Goal: Task Accomplishment & Management: Complete application form

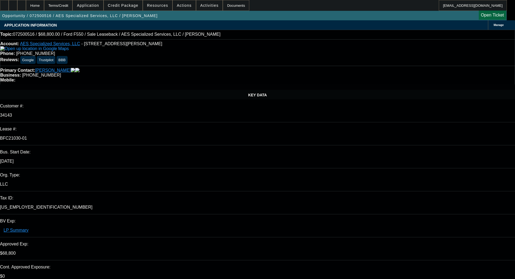
select select "0"
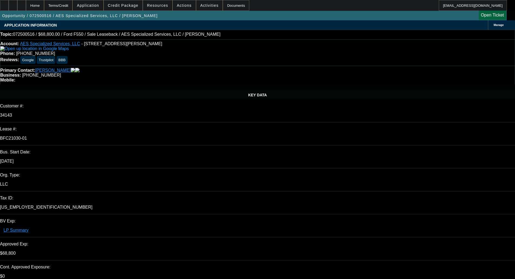
select select "0"
select select "0.2"
select select "0"
select select "0.1"
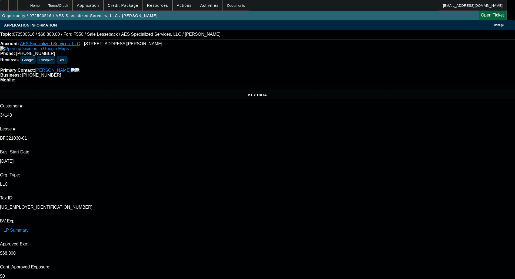
select select "0"
select select "6"
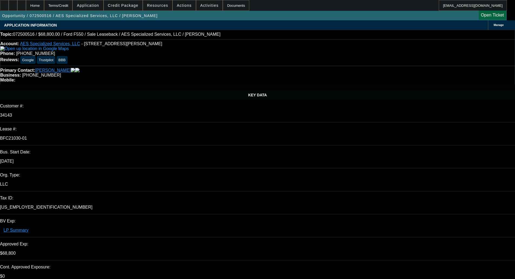
select select "6"
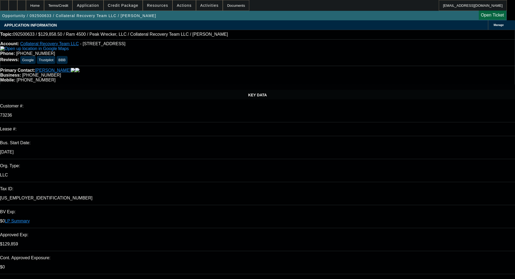
select select "0"
select select "3"
select select "0"
select select "6"
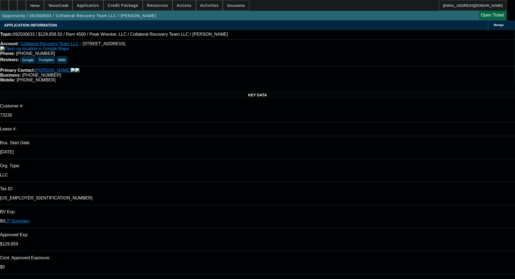
select select "0.15"
select select "0"
select select "3"
select select "0"
select select "6"
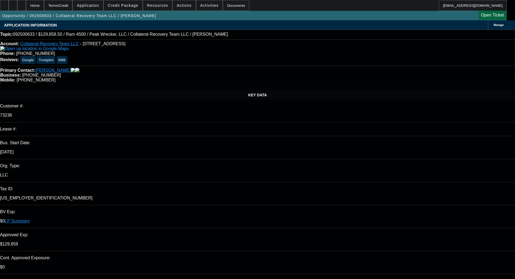
select select "0.15"
select select "0"
select select "3"
select select "0"
select select "6"
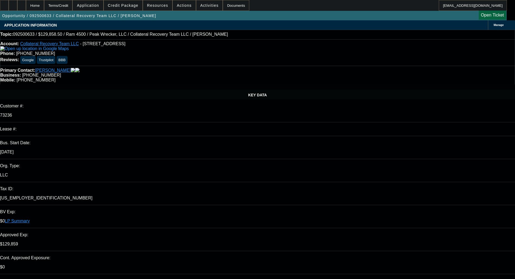
select select "0"
select select "2"
select select "0"
select select "6"
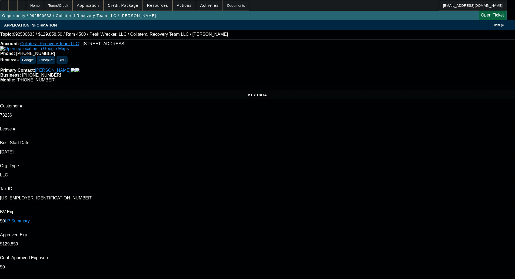
scroll to position [27, 0]
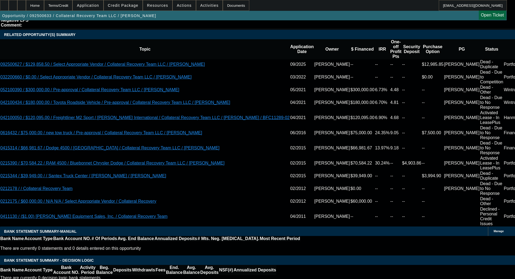
scroll to position [947, 0]
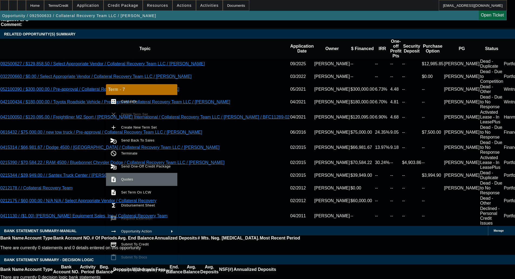
click at [126, 173] on button "request_quote Quotes" at bounding box center [141, 179] width 71 height 13
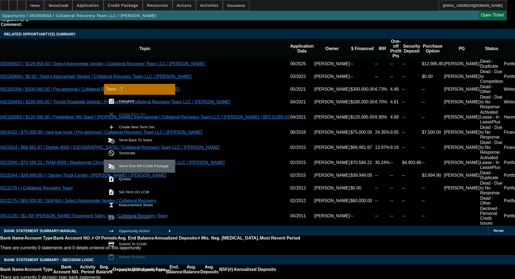
click at [126, 163] on button "send_and_archive Send One-Off Credit Package" at bounding box center [139, 166] width 71 height 13
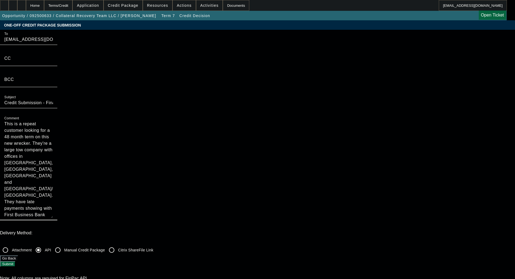
drag, startPoint x: 288, startPoint y: 90, endPoint x: 273, endPoint y: 167, distance: 78.8
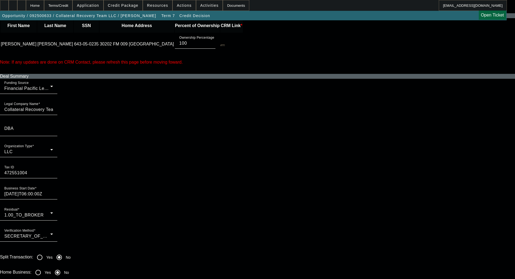
scroll to position [270, 0]
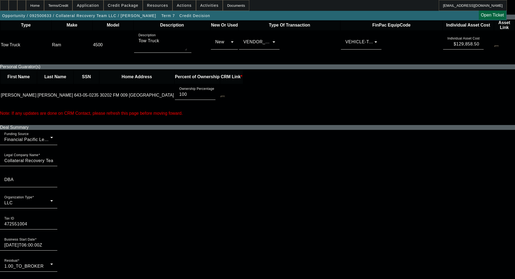
type textarea "This is a repeat customer looking for a 48 month term on this new wrecker. They…"
checkbox input "true"
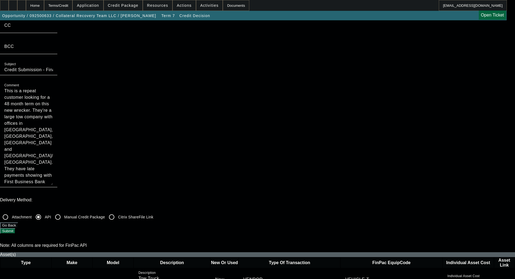
scroll to position [27, 0]
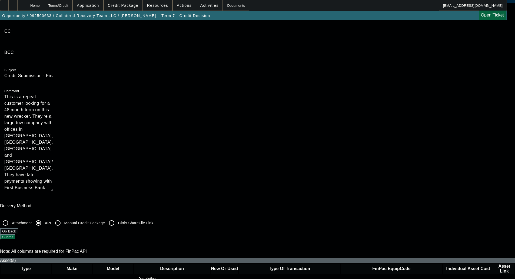
click at [15, 234] on button "Submit" at bounding box center [7, 237] width 15 height 6
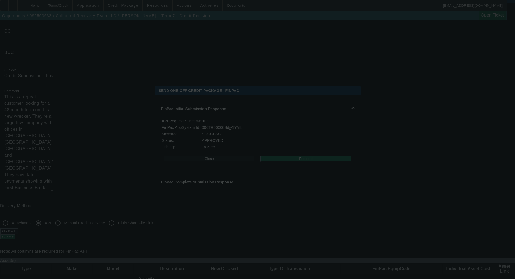
scroll to position [0, 0]
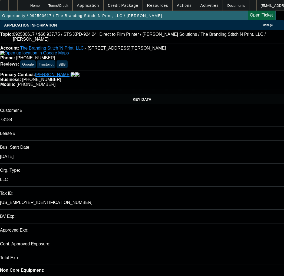
select select "0"
select select "2"
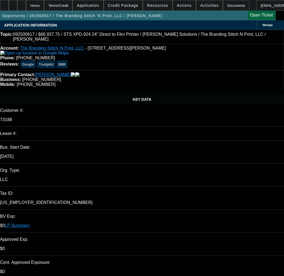
select select "1"
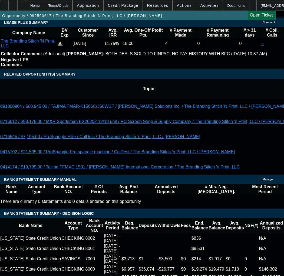
scroll to position [1136, 0]
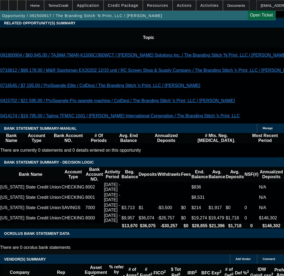
select select "3"
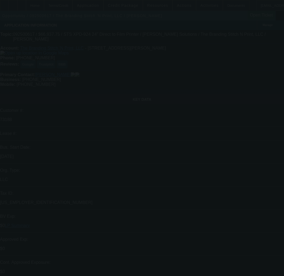
radio input "true"
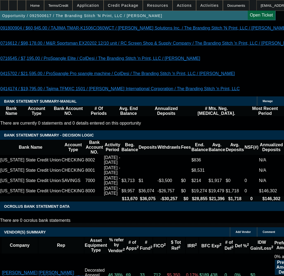
type input "12/29/2025"
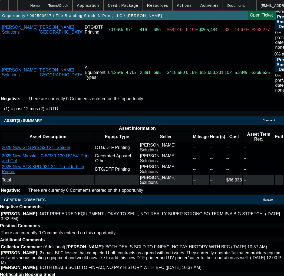
scroll to position [1461, 0]
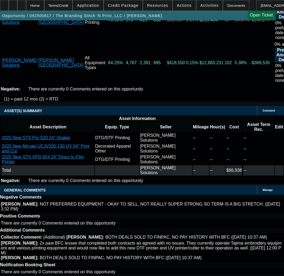
paste input "551998"
type input "551998"
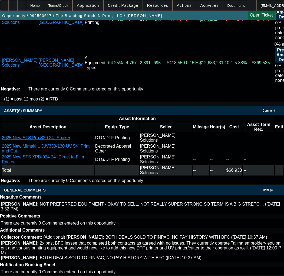
paste input "551998"
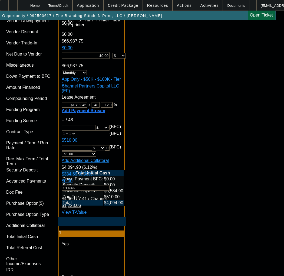
scroll to position [1866, 0]
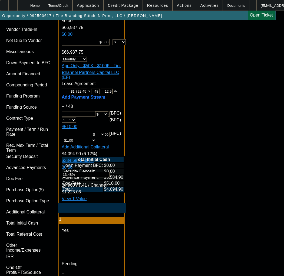
type input "551998"
paste textarea "Approval Amount (10% Variance Allowed) $66,937.75 Advance Payments 1 Advance"
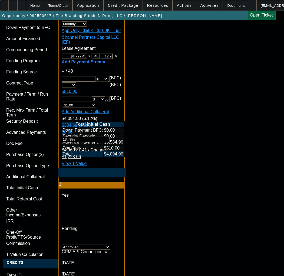
scroll to position [2001, 0]
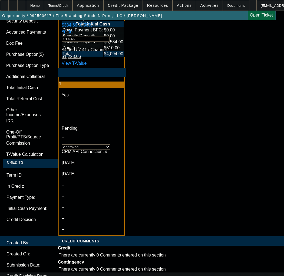
type textarea "APPROVED BY CPEF - Approval Amount (10% Variance Allowed) $66,937.75; Advance P…"
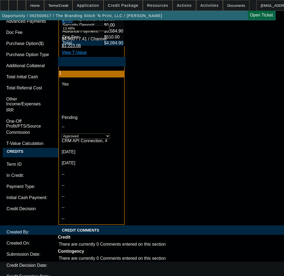
scroll to position [2029, 0]
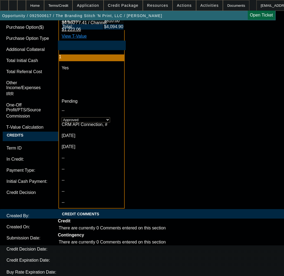
type input "07:34"
click at [30, 218] on span "29" at bounding box center [31, 217] width 10 height 10
type input "9/29/2025"
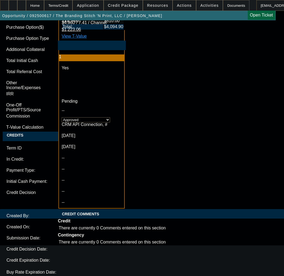
type input "03:36"
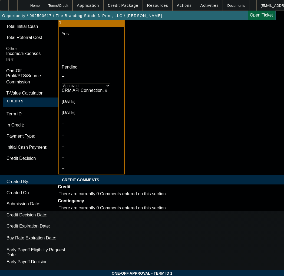
scroll to position [2088, 0]
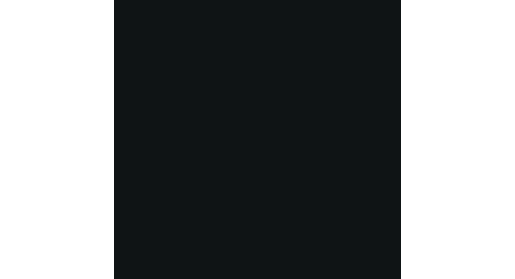
scroll to position [1126, 0]
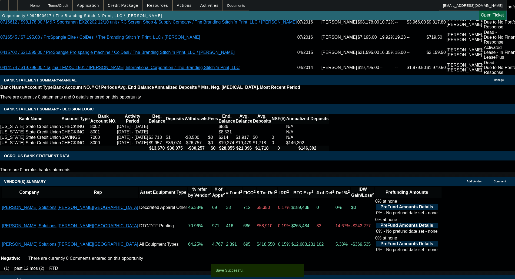
select select "0"
select select "2"
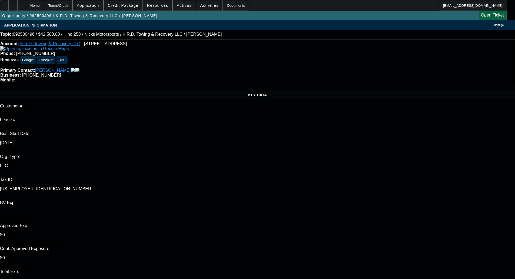
select select "0"
select select "0.1"
select select "4"
select select "0"
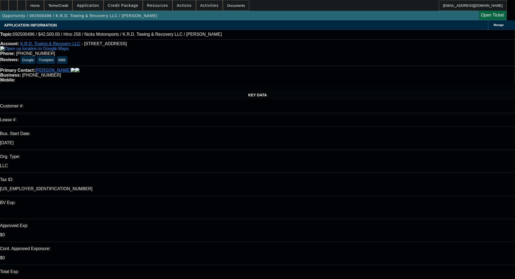
select select "0"
select select "0.1"
select select "4"
select select "0"
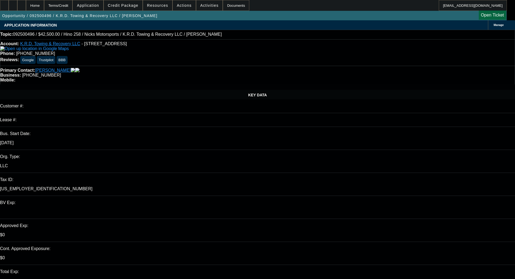
select select "0.1"
select select "4"
select select "0.15"
select select "2"
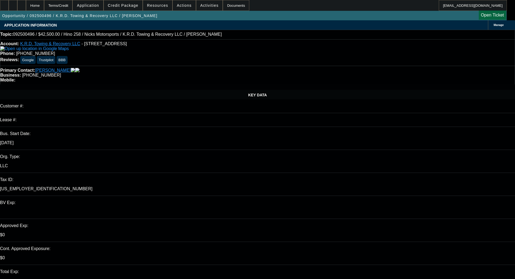
select select "0.1"
select select "4"
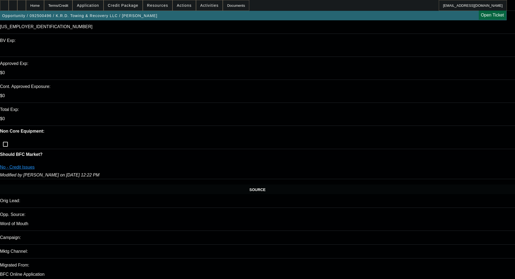
scroll to position [162, 0]
click at [125, 5] on span "Credit Package" at bounding box center [123, 5] width 31 height 4
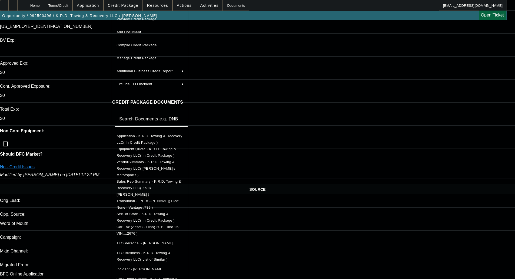
click at [146, 251] on span "TLO Business - K.R.D. Towing & Recovery LLC( List of Similar )" at bounding box center [144, 256] width 54 height 11
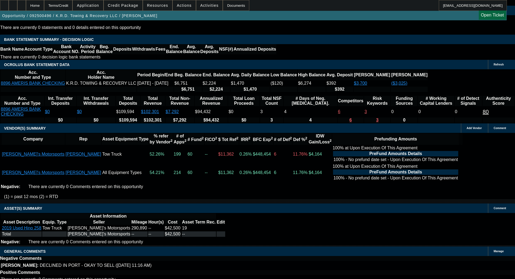
scroll to position [1000, 0]
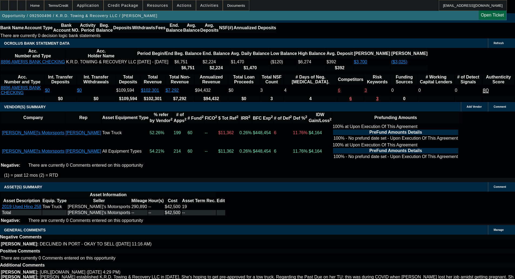
drag, startPoint x: 120, startPoint y: 147, endPoint x: 120, endPoint y: 150, distance: 3.0
select select "4"
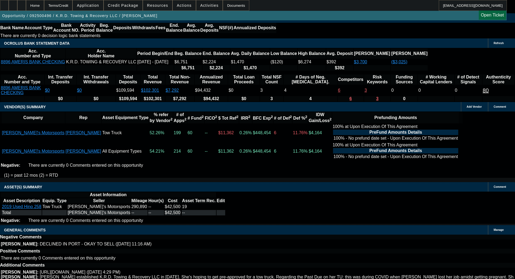
scroll to position [0, 0]
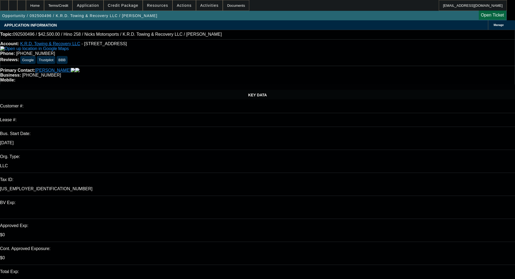
type input "3"
type input "03:10"
type input "08:21"
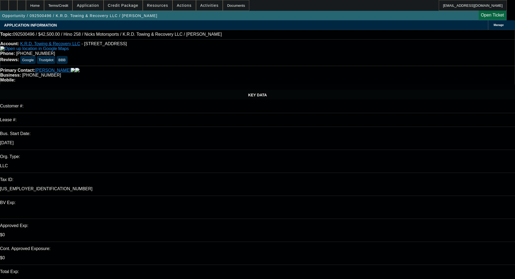
click at [375, 247] on span "29" at bounding box center [374, 243] width 10 height 10
type input "9/29/2025"
paste textarea "unfortunately, has been declined by North Mill’s credit team for the following …"
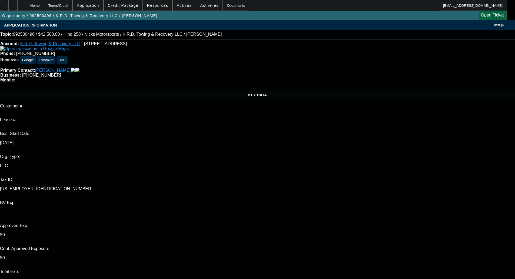
scroll to position [135, 0]
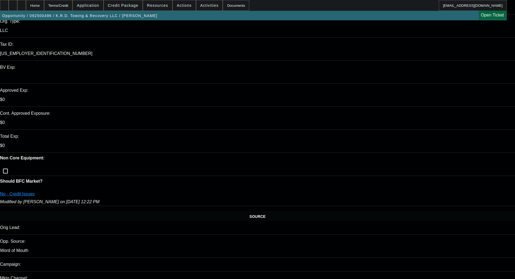
type textarea "DECLINED BY NMEF - "unfortunately, has been declined by North Mill’s credit tea…"
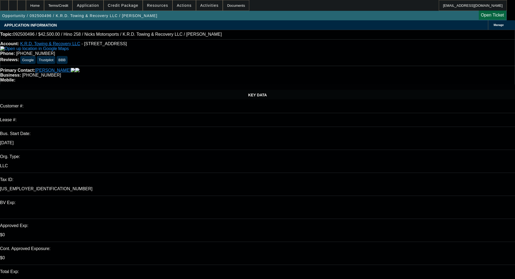
select select "0"
select select "0.1"
select select "4"
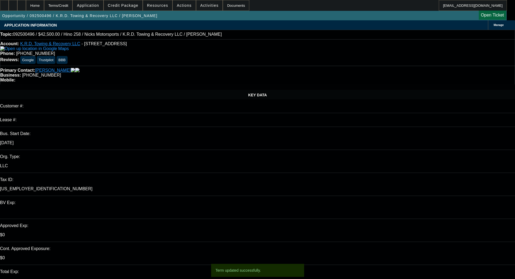
select select "0"
select select "0.1"
select select "4"
select select "0"
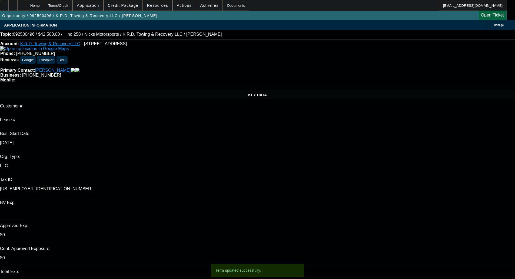
select select "0"
select select "0.1"
select select "4"
select select "0.15"
select select "2"
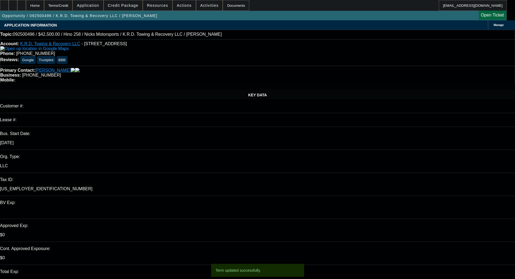
select select "2"
select select "0.1"
select select "4"
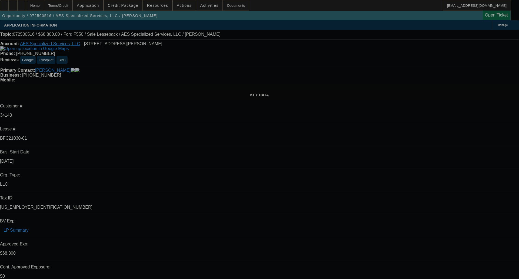
select select "0"
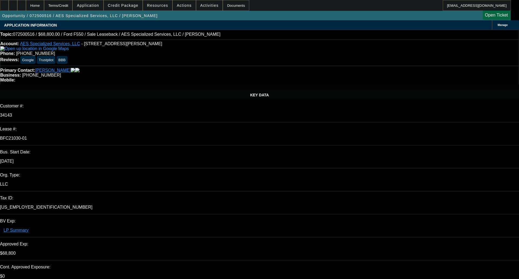
select select "0"
select select "6"
select select "0"
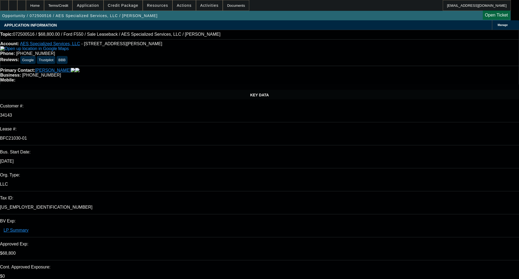
select select "0"
select select "6"
select select "0.2"
select select "0"
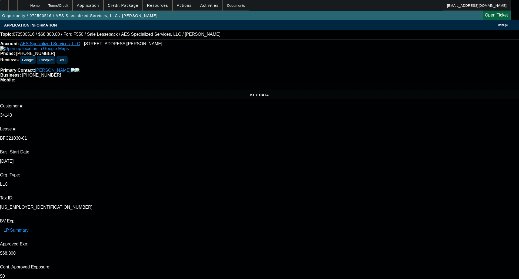
select select "6"
select select "0.1"
select select "0"
select select "6"
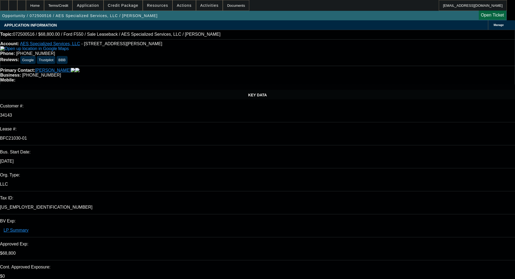
click at [116, 8] on span at bounding box center [123, 5] width 39 height 13
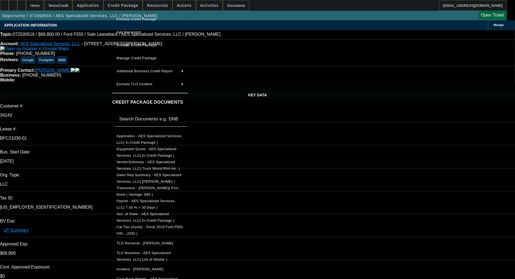
click at [136, 153] on span "Equipment Quote - AES Specialized Services, LLC( In Credit Package )" at bounding box center [150, 152] width 67 height 13
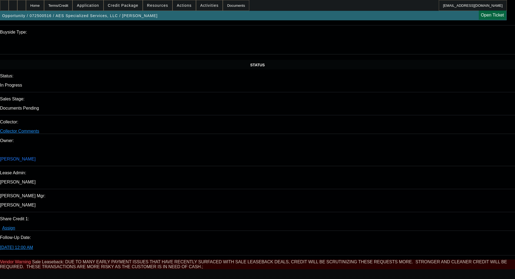
scroll to position [595, 0]
click at [293, 268] on span "X" at bounding box center [293, 270] width 3 height 4
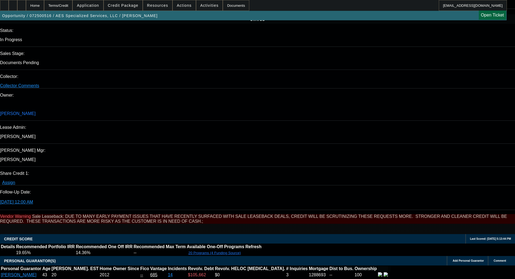
scroll to position [784, 0]
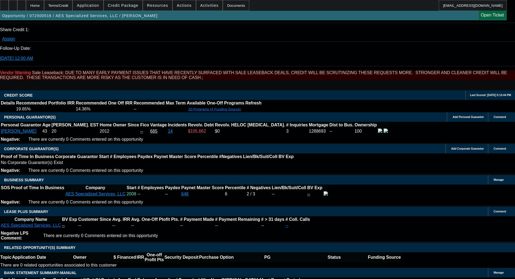
click at [127, 9] on span at bounding box center [123, 5] width 39 height 13
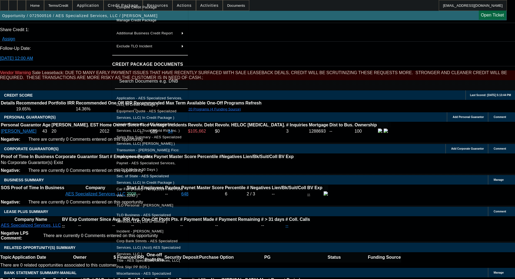
scroll to position [0, 0]
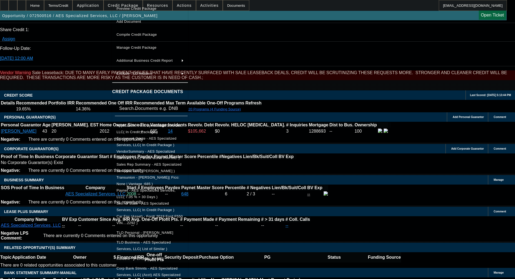
click at [154, 140] on span "Equipment Quote - AES Specialized Services, LLC( In Credit Package )" at bounding box center [147, 141] width 60 height 11
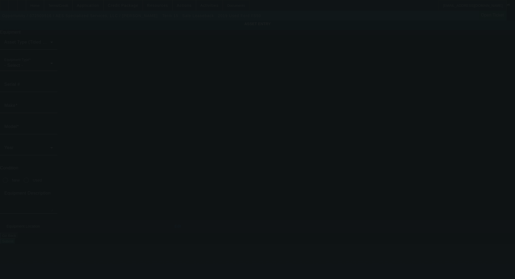
type input "1FDUF5HT1KEE92292"
type input "Ford"
type input "F550"
radio input "true"
type textarea "with"
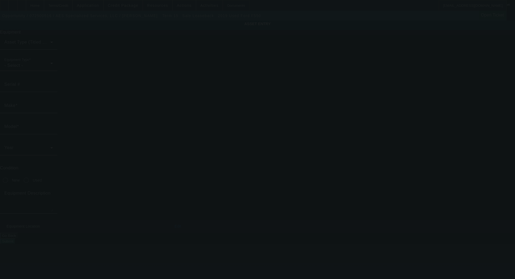
type input "137 Harris Rd"
type input "Butler"
type input "16002"
type input "Butler"
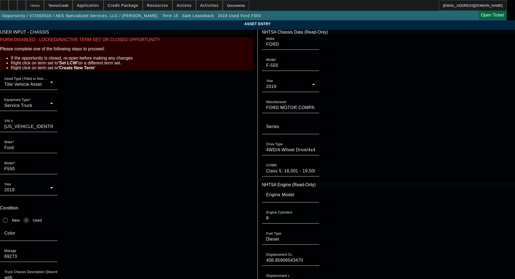
click at [44, 5] on div "Home" at bounding box center [35, 5] width 18 height 11
click at [44, 7] on div "Home" at bounding box center [35, 5] width 18 height 11
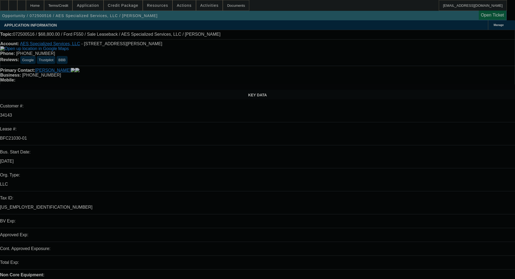
select select "0"
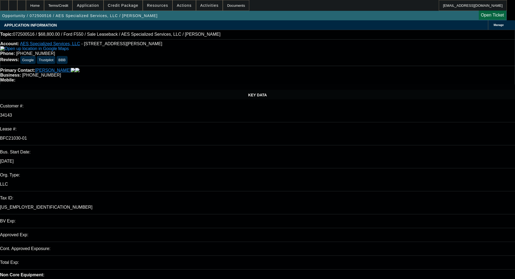
select select "0"
select select "6"
select select "0"
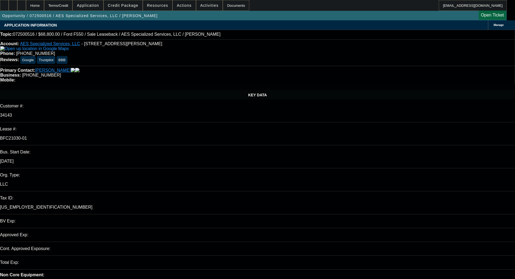
select select "0"
select select "6"
select select "0.2"
select select "0"
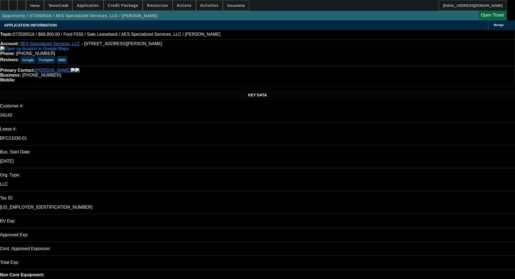
select select "6"
select select "0.1"
select select "0"
select select "6"
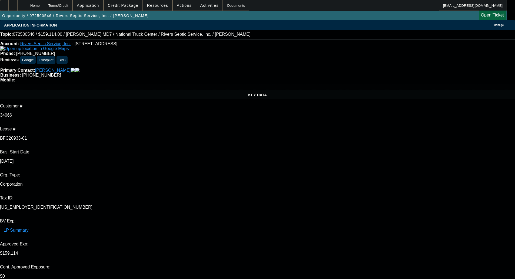
select select "0"
select select "6"
select select "0"
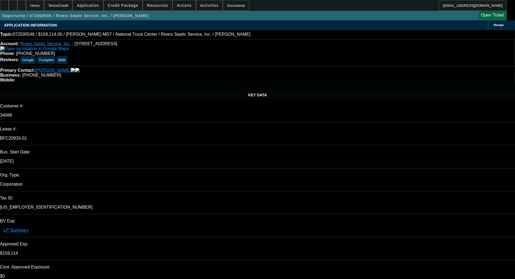
select select "0"
select select "6"
select select "0"
select select "2"
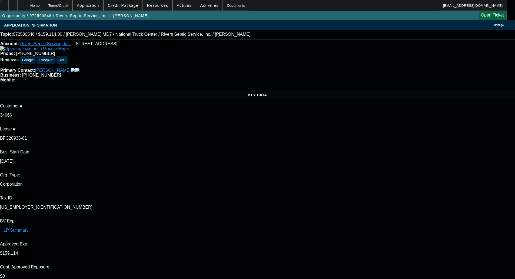
select select "2"
select select "0"
select select "6"
select select "0"
select select "2"
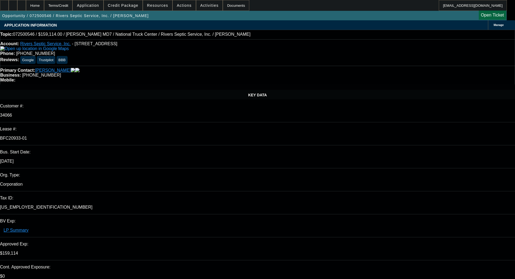
select select "2"
select select "0"
select select "6"
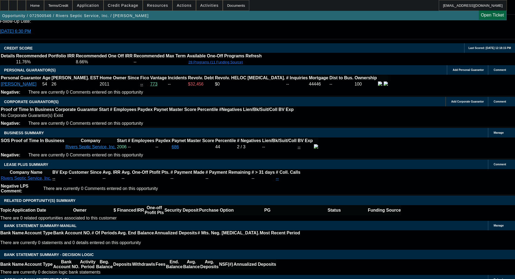
scroll to position [863, 0]
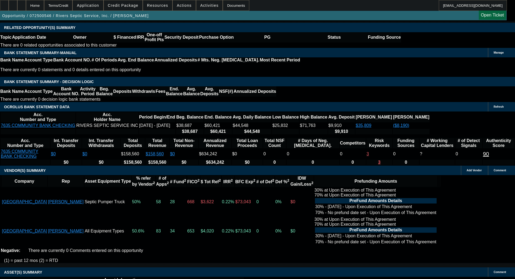
scroll to position [971, 0]
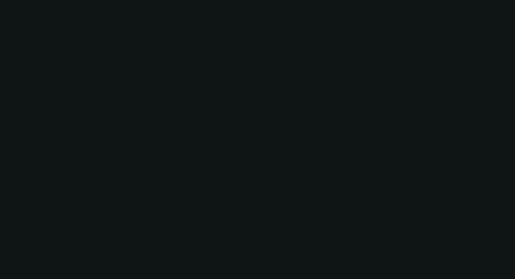
radio input "true"
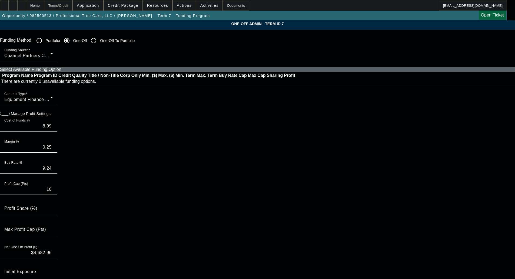
click at [67, 2] on div "Terms/Credit" at bounding box center [58, 5] width 29 height 11
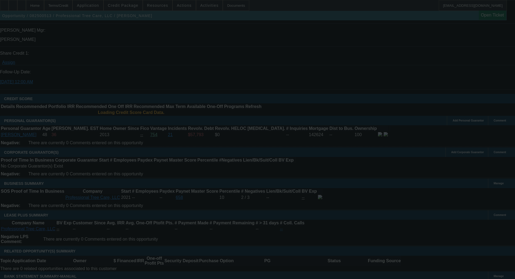
scroll to position [708, 0]
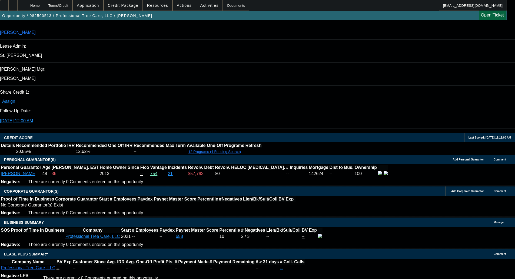
select select "0"
select select "6"
select select "0"
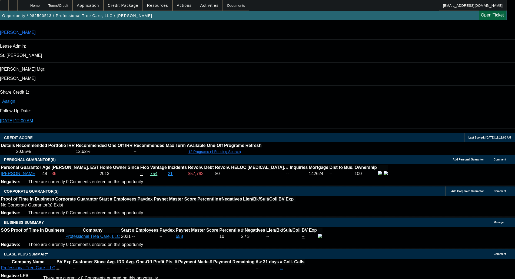
select select "0"
select select "6"
select select "0"
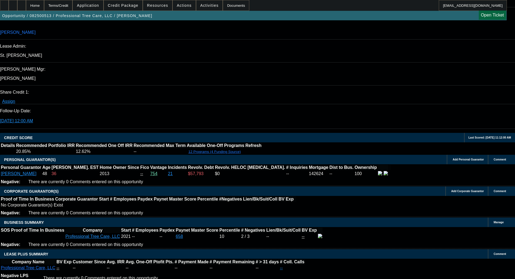
select select "0"
select select "6"
select select "0"
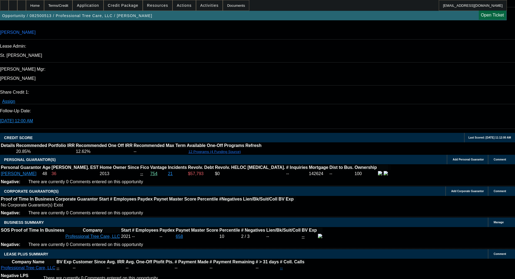
select select "6"
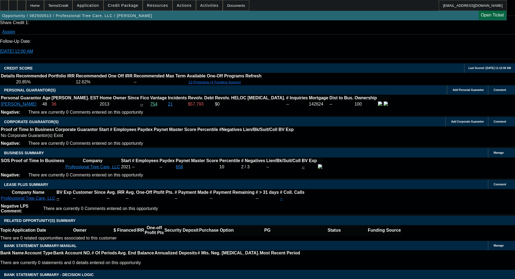
scroll to position [108, 0]
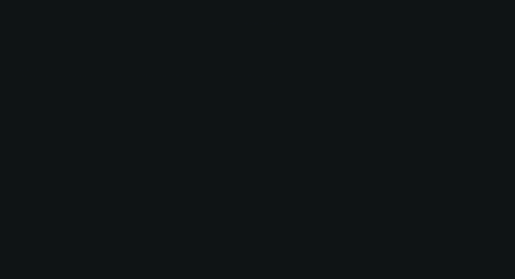
radio input "true"
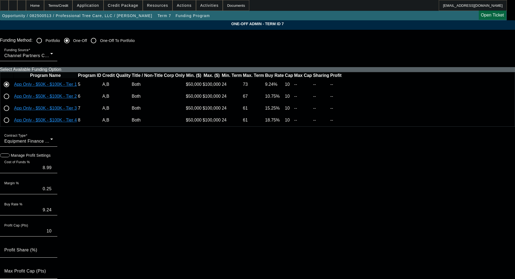
click at [8, 161] on span "button" at bounding box center [2, 155] width 11 height 11
click at [53, 171] on input "8.99" at bounding box center [28, 167] width 49 height 6
type input "9.25"
type input "9.50"
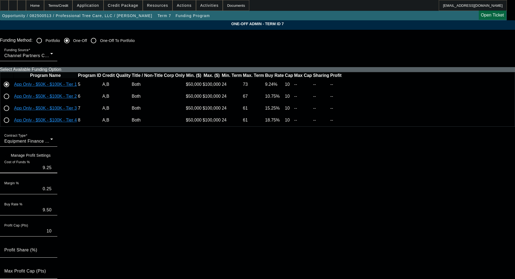
click at [52, 157] on icon at bounding box center [52, 155] width 0 height 5
type input "$4,304.24"
radio input "false"
click at [66, 5] on div "Terms/Credit" at bounding box center [58, 5] width 29 height 11
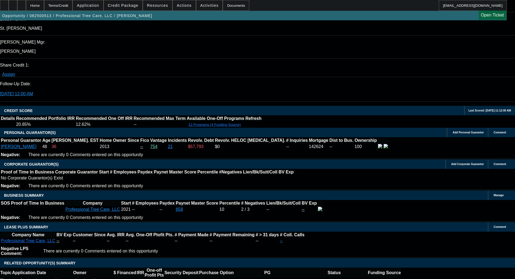
select select "0"
select select "6"
select select "0"
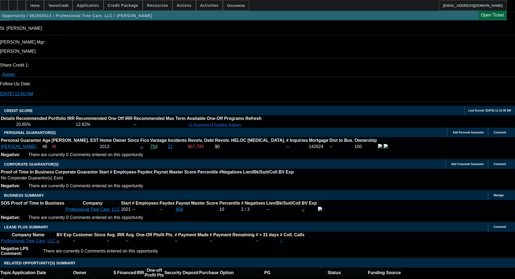
select select "0"
select select "6"
select select "0"
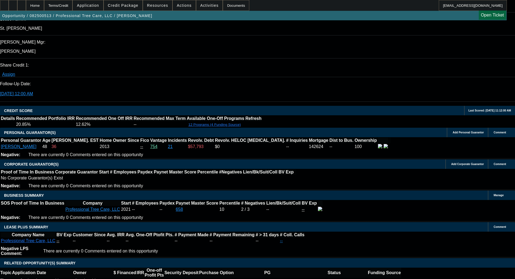
select select "0"
select select "6"
select select "0"
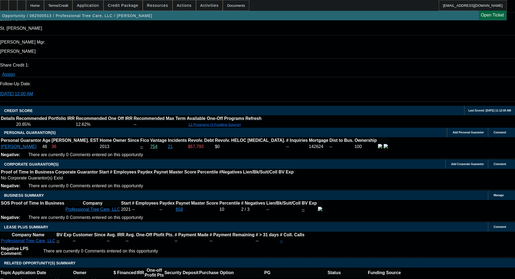
select select "6"
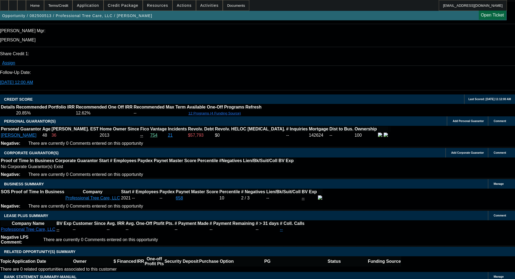
scroll to position [778, 0]
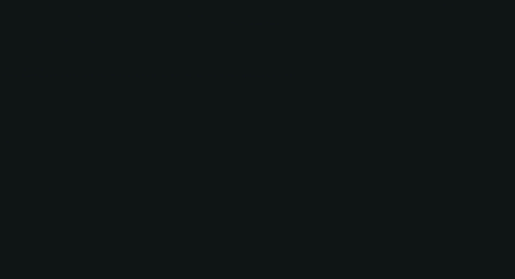
radio input "true"
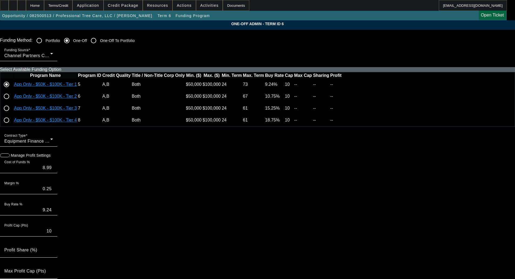
click at [5, 158] on icon "button" at bounding box center [2, 155] width 5 height 5
click at [127, 4] on span "Credit Package" at bounding box center [123, 5] width 31 height 4
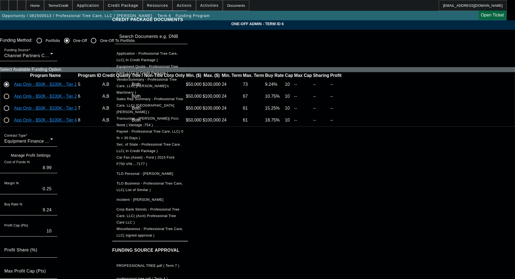
scroll to position [83, 0]
click at [147, 263] on span "PROFESSIONAL TREE.pdf ( Term 7 )" at bounding box center [148, 265] width 63 height 4
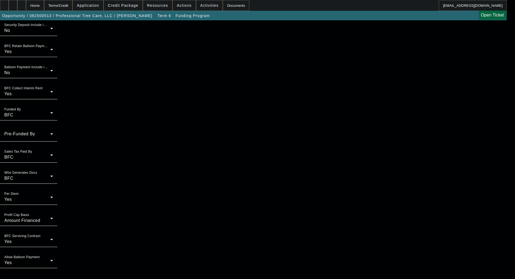
scroll to position [504, 0]
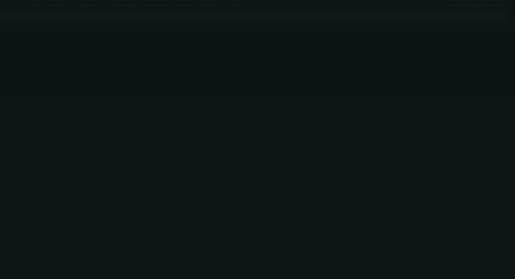
scroll to position [298, 0]
radio input "true"
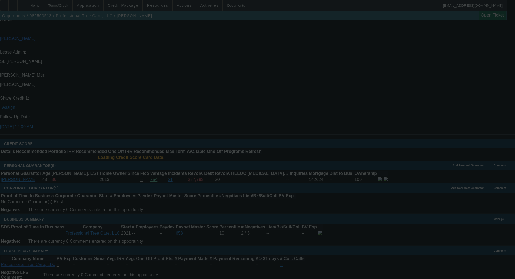
scroll to position [708, 0]
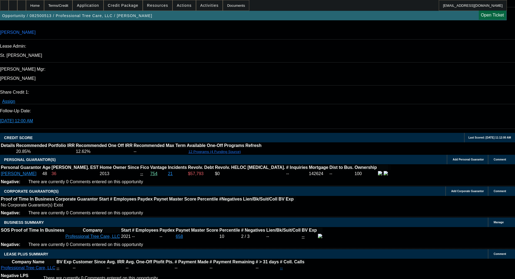
select select "0"
select select "6"
select select "0"
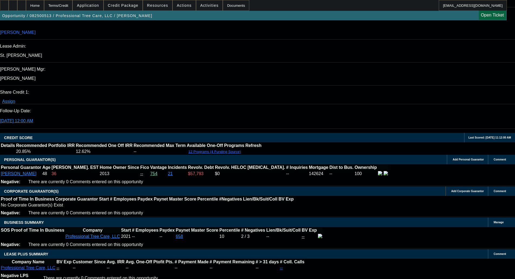
select select "0"
select select "6"
select select "0"
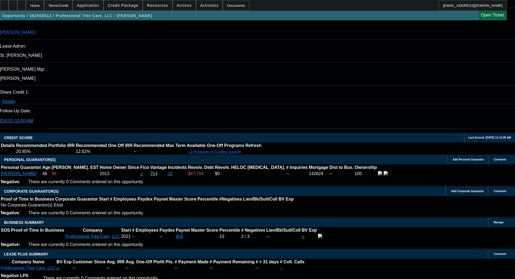
select select "0"
select select "6"
select select "0"
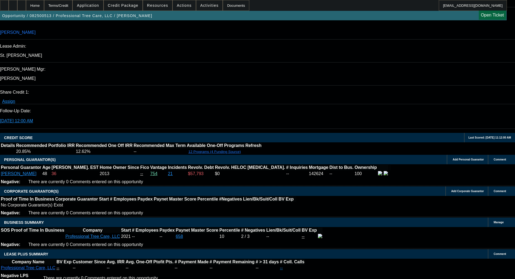
select select "6"
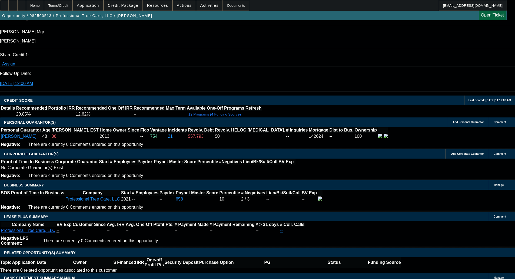
scroll to position [724, 0]
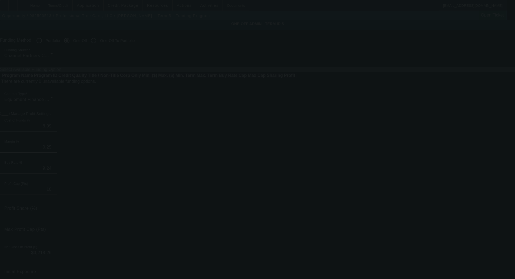
radio input "true"
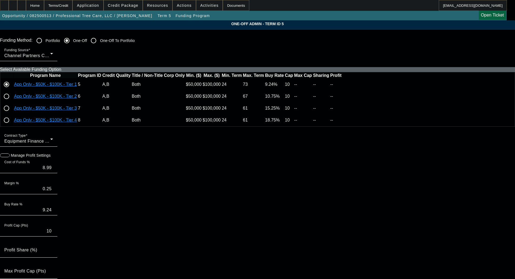
click at [121, 4] on span "Credit Package" at bounding box center [123, 5] width 31 height 4
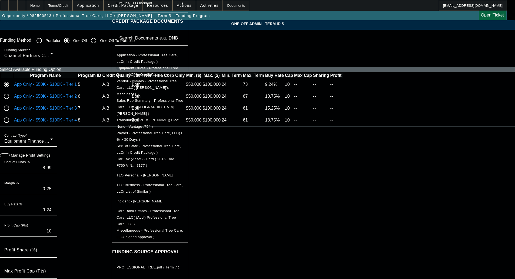
scroll to position [72, 0]
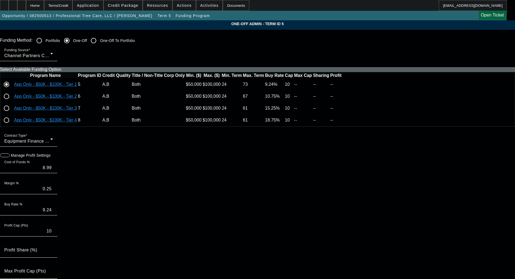
click at [5, 158] on icon "button" at bounding box center [2, 155] width 5 height 5
click at [53, 173] on div "Cost of Funds % 8.99" at bounding box center [28, 165] width 49 height 15
click at [53, 171] on input "8.99" at bounding box center [28, 167] width 49 height 6
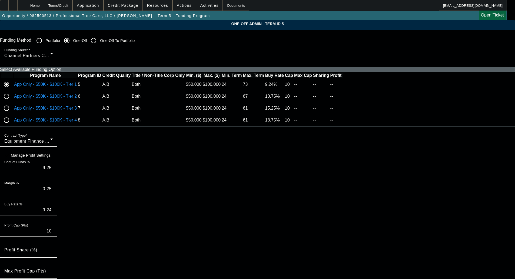
type input "9.25"
type input "9.50"
click at [53, 192] on input "0.25" at bounding box center [28, 189] width 49 height 6
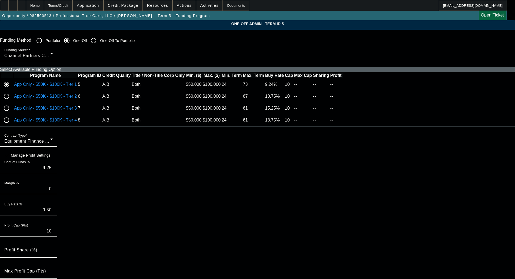
type input "0"
type input "9.25"
click at [52, 157] on icon at bounding box center [52, 155] width 0 height 5
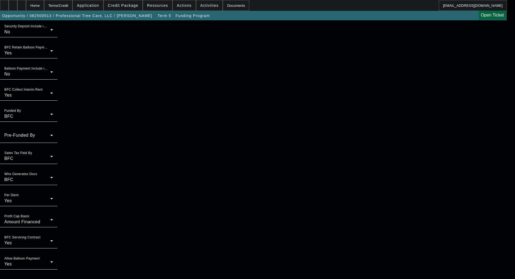
scroll to position [416, 0]
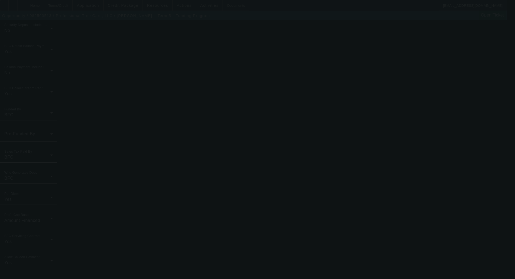
type input "$3,603.68"
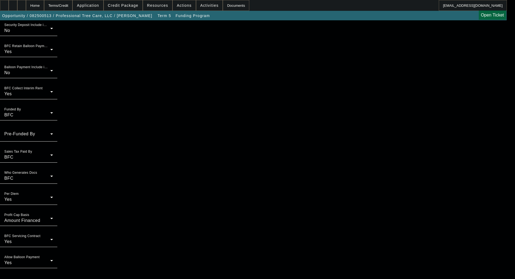
scroll to position [0, 0]
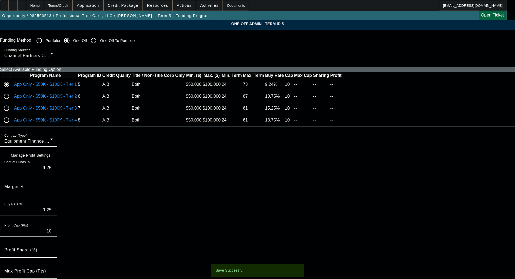
radio input "true"
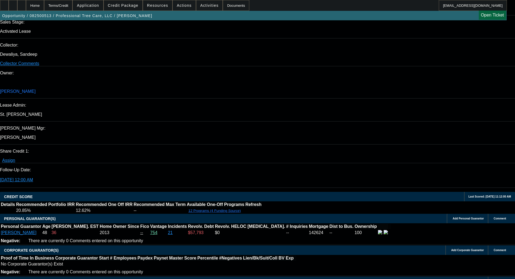
select select "0"
select select "6"
select select "0"
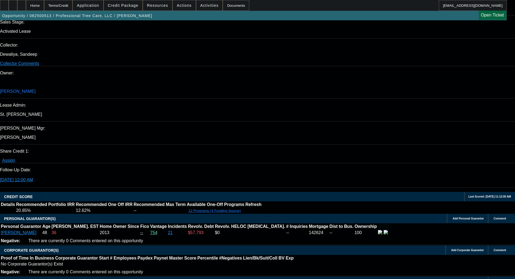
select select "0"
select select "6"
select select "0"
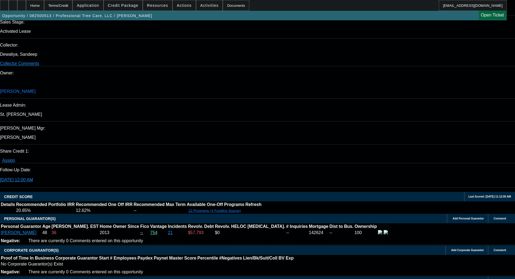
select select "0"
select select "6"
select select "0"
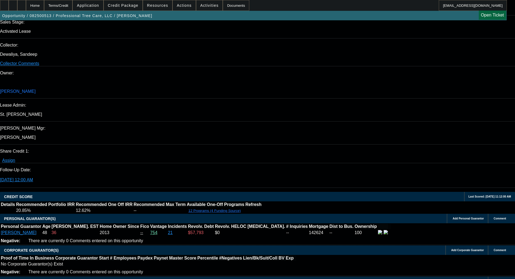
select select "6"
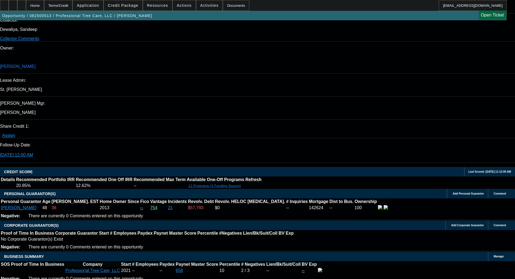
scroll to position [703, 0]
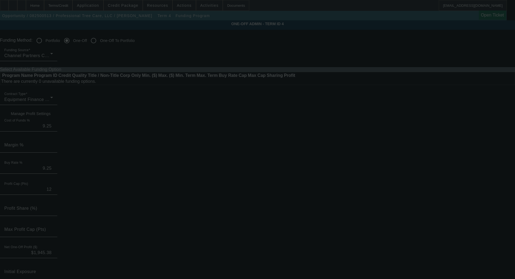
radio input "true"
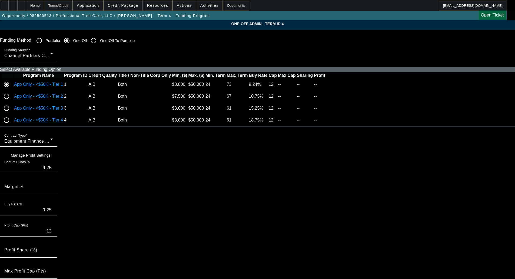
click at [68, 3] on div "Terms/Credit" at bounding box center [58, 5] width 29 height 11
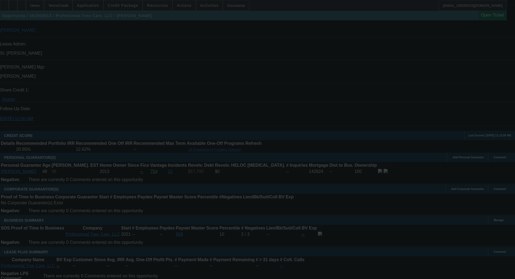
scroll to position [708, 0]
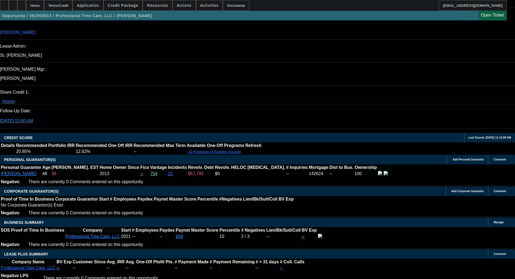
select select "0"
select select "6"
select select "0"
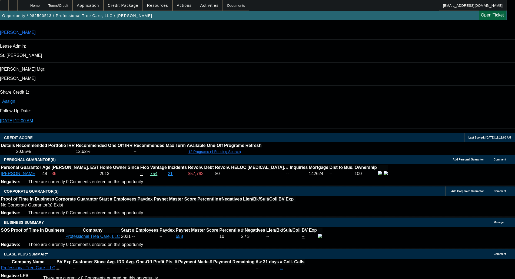
select select "0"
select select "6"
select select "0"
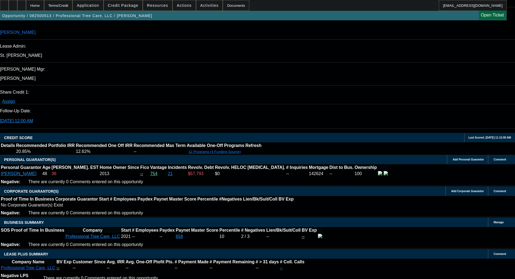
select select "0"
select select "6"
select select "0"
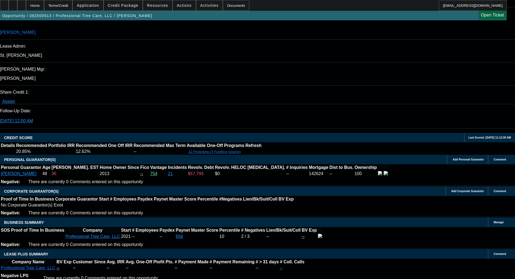
select select "6"
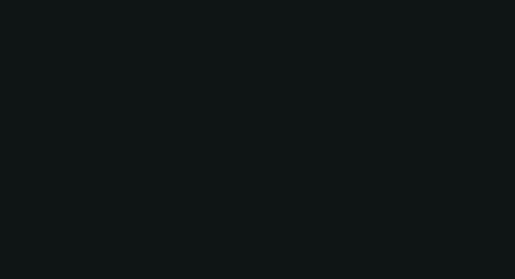
radio input "true"
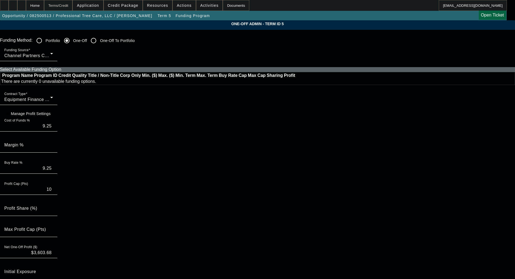
click at [72, 3] on div "Terms/Credit" at bounding box center [58, 5] width 29 height 11
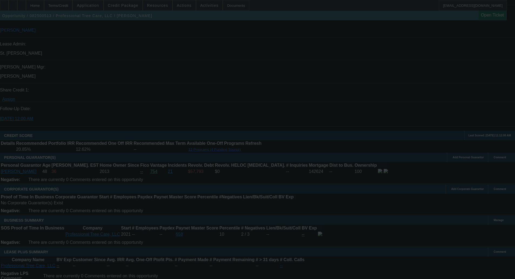
scroll to position [708, 0]
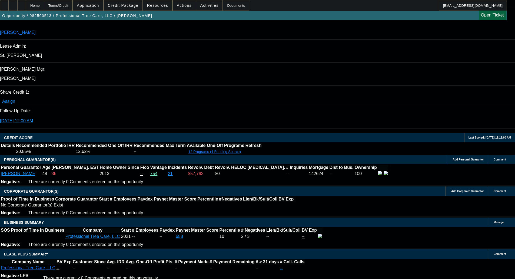
select select "0"
select select "6"
select select "0"
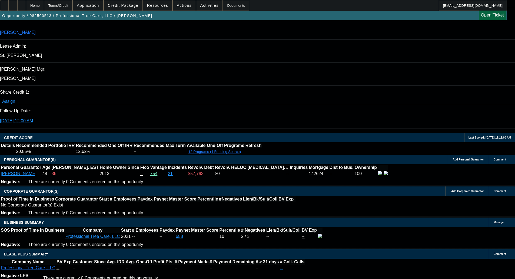
select select "0"
select select "6"
select select "0"
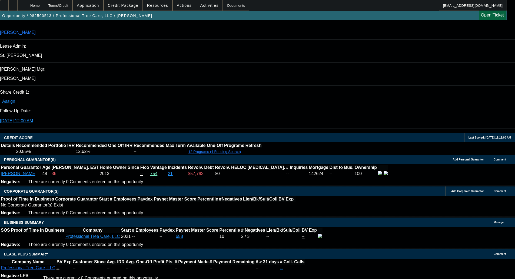
select select "0"
select select "6"
select select "0"
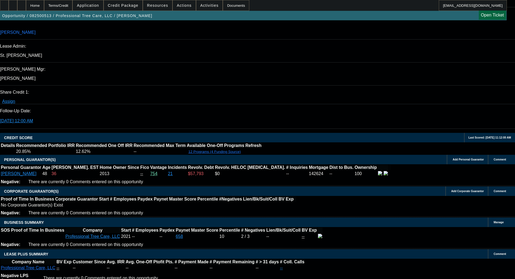
select select "6"
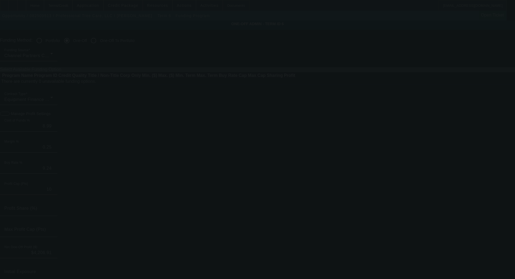
radio input "true"
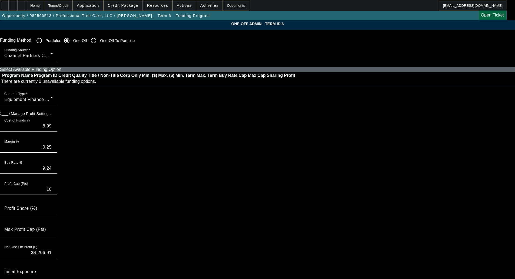
click at [5, 116] on span "button" at bounding box center [2, 113] width 5 height 5
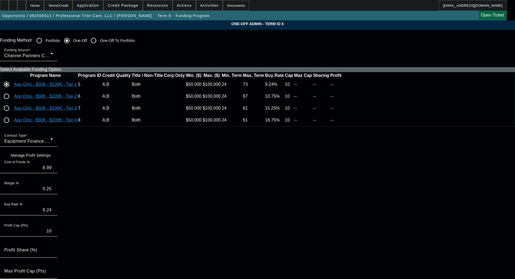
click at [53, 141] on div "Contract Type Equipment Finance Agreement" at bounding box center [28, 138] width 49 height 15
click at [37, 163] on div at bounding box center [257, 139] width 515 height 279
click at [53, 171] on input "8.99" at bounding box center [28, 167] width 49 height 6
type input "9.25"
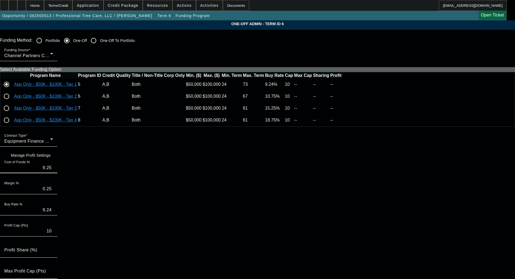
type input "9.50"
type input "0"
type input "9.25"
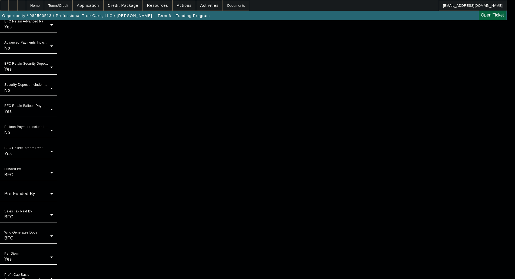
scroll to position [416, 0]
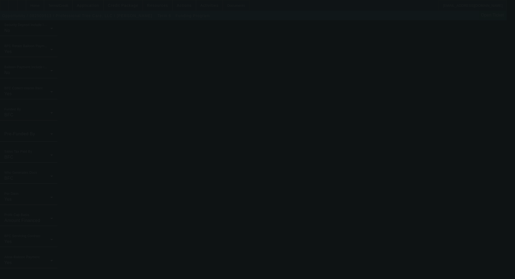
type input "8.99"
type input "0.25"
type input "9.24"
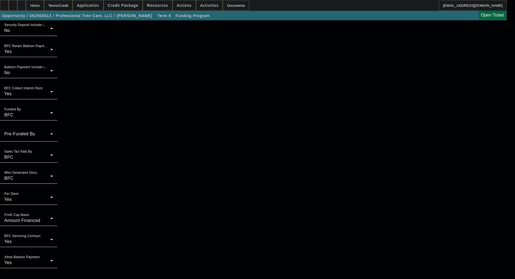
scroll to position [0, 0]
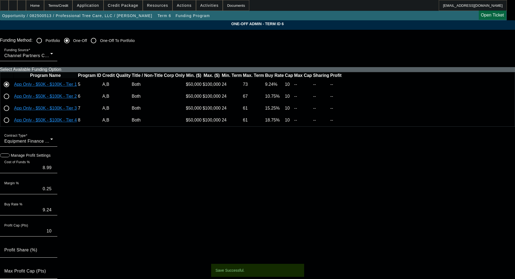
radio input "true"
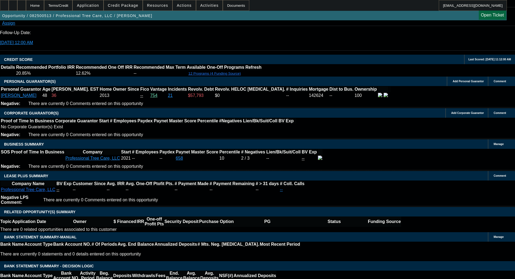
select select "0"
select select "6"
select select "0"
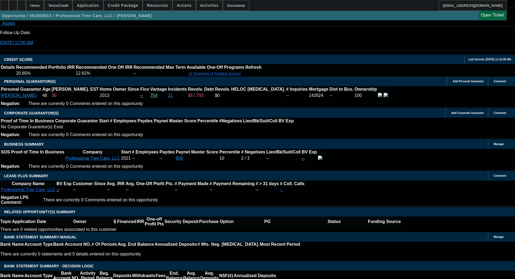
select select "0"
select select "6"
select select "0"
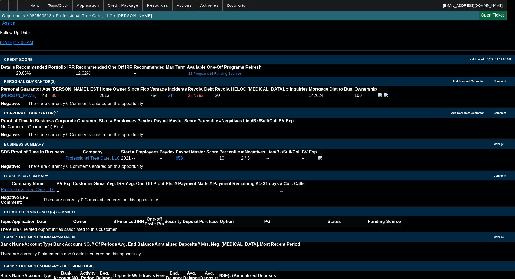
select select "0"
select select "6"
select select "0"
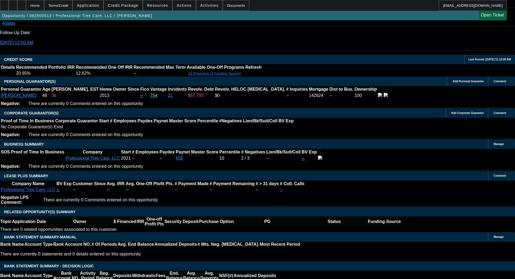
select select "6"
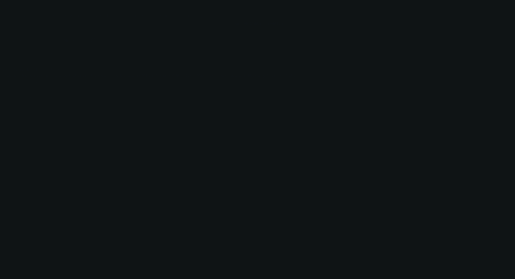
radio input "true"
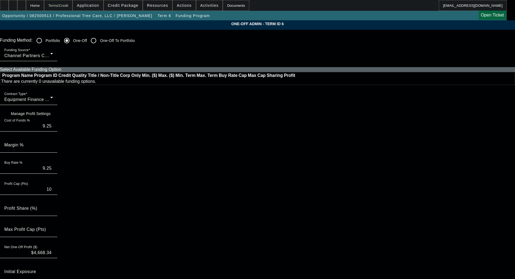
click at [73, 5] on div "Terms/Credit" at bounding box center [58, 5] width 29 height 11
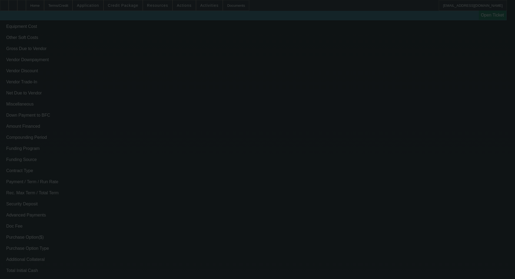
scroll to position [535, 0]
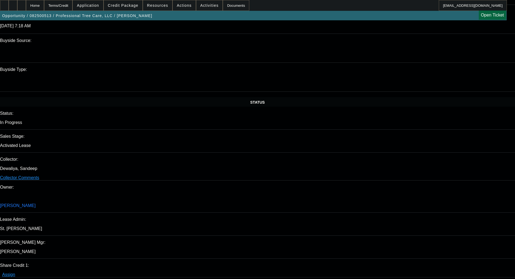
select select "0"
select select "6"
select select "0"
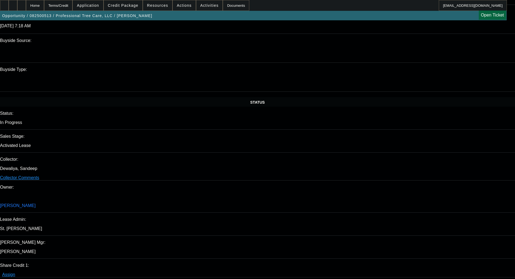
select select "0"
select select "6"
select select "0"
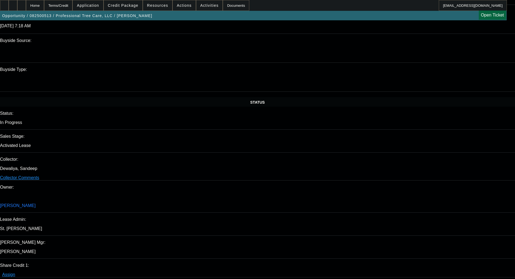
select select "0"
select select "6"
select select "0"
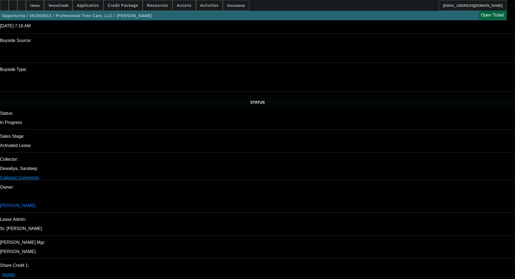
select select "6"
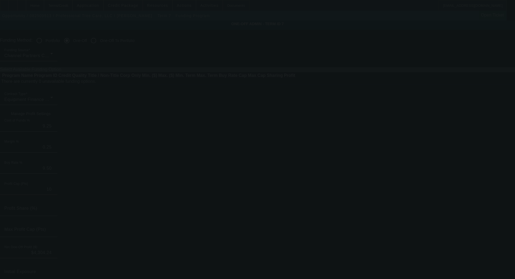
radio input "true"
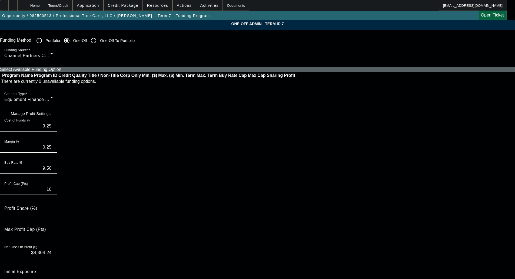
click at [53, 150] on input "0.25" at bounding box center [28, 147] width 49 height 6
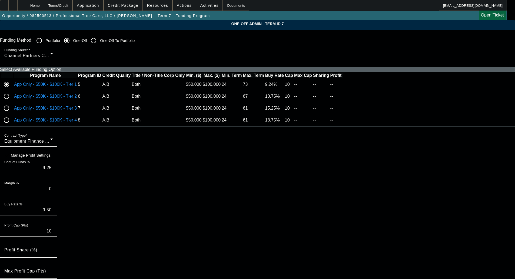
type input "0"
type input "9.25"
click at [52, 157] on icon at bounding box center [52, 155] width 0 height 5
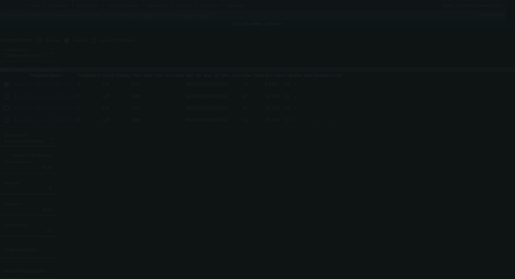
type input "$4,668.34"
radio input "false"
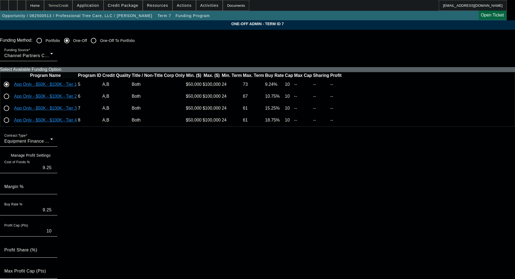
click at [63, 6] on div "Terms/Credit" at bounding box center [58, 5] width 29 height 11
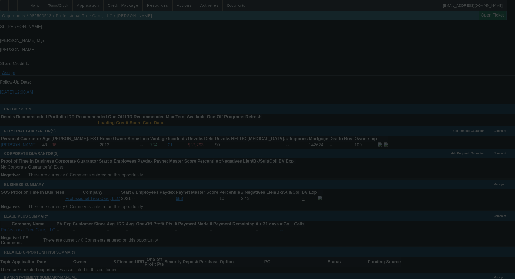
scroll to position [708, 0]
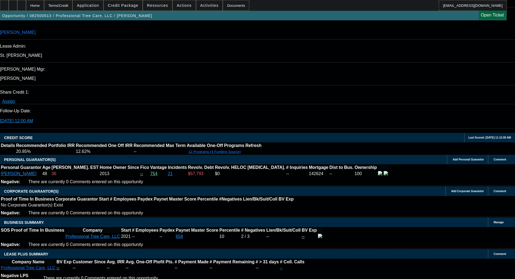
select select "0"
select select "6"
select select "0"
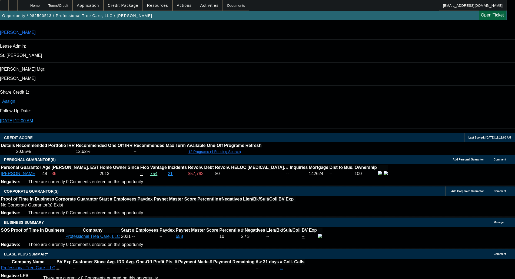
select select "0"
select select "6"
select select "0"
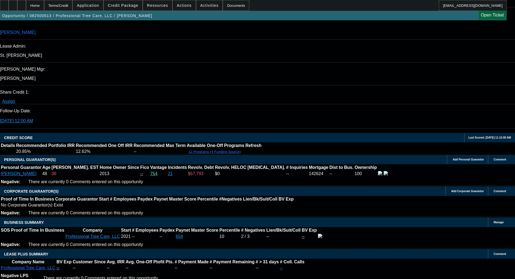
select select "0"
select select "6"
select select "0"
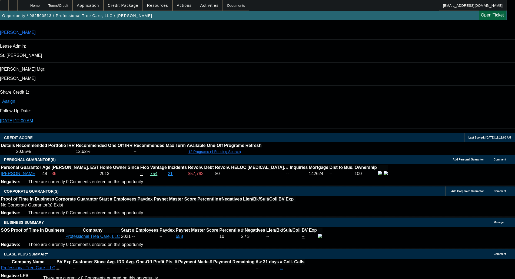
select select "6"
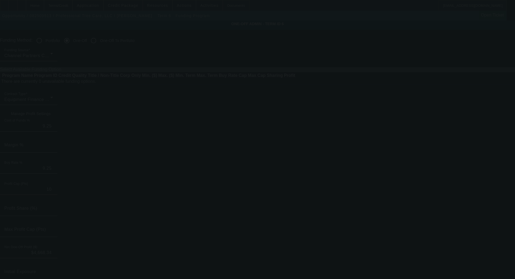
radio input "true"
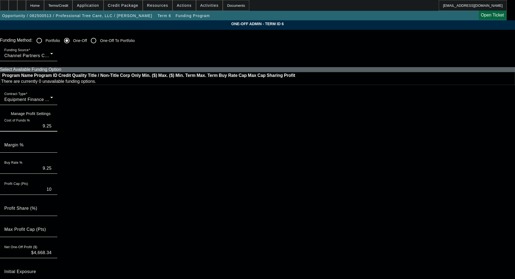
drag, startPoint x: 167, startPoint y: 134, endPoint x: 170, endPoint y: 134, distance: 3.3
click at [57, 131] on div "Cost of Funds % 9.25" at bounding box center [28, 123] width 57 height 15
type input "9.24"
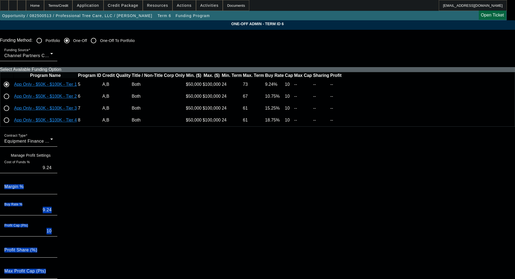
click at [176, 189] on div "Contract Type Equipment Finance Agreement Manage Profit Settings Cost of Funds …" at bounding box center [257, 228] width 515 height 195
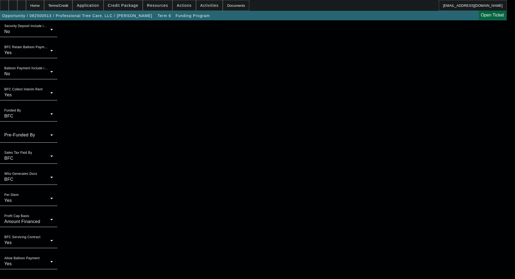
scroll to position [416, 0]
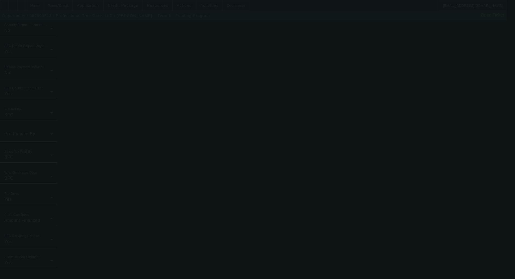
type input "9.25"
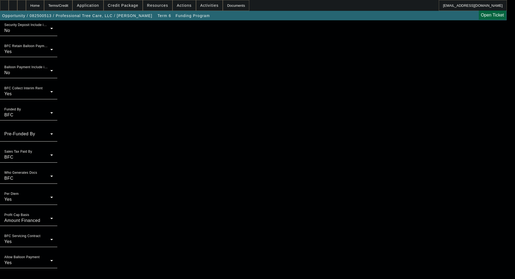
scroll to position [0, 0]
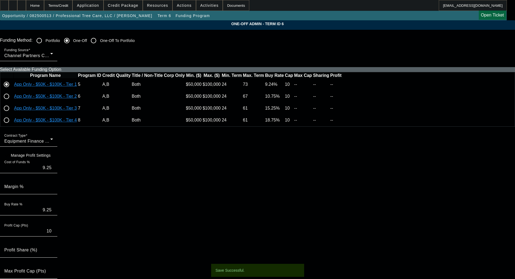
radio input "true"
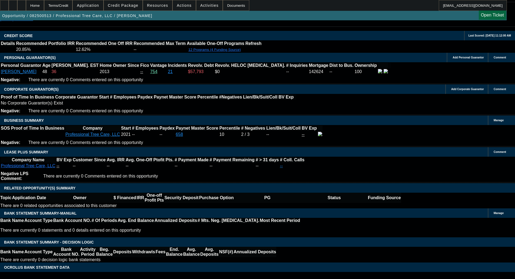
select select "0"
select select "6"
select select "0"
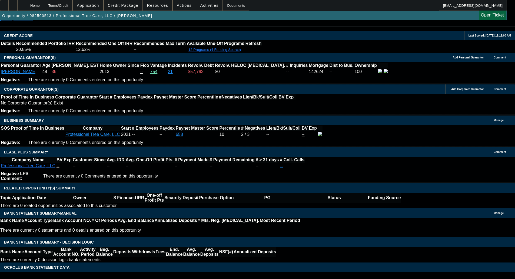
select select "0"
select select "6"
select select "0"
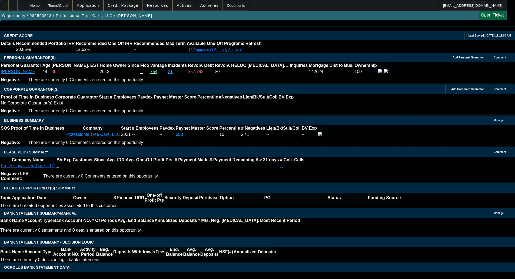
select select "0"
select select "6"
select select "0"
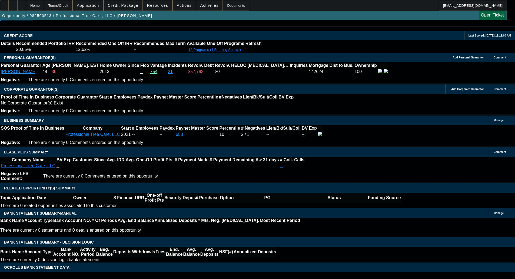
select select "6"
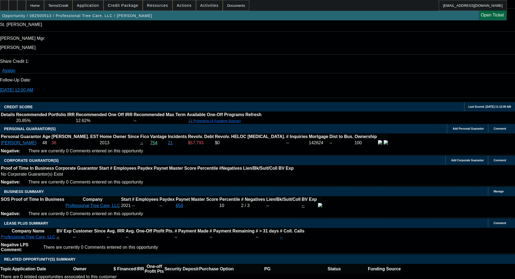
scroll to position [770, 0]
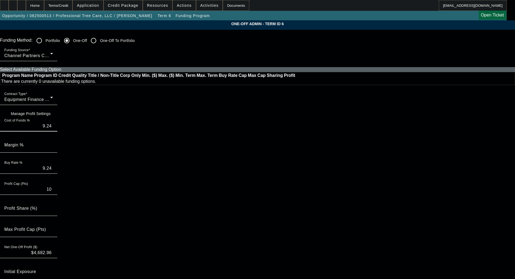
click at [53, 129] on input "9.24" at bounding box center [28, 126] width 49 height 6
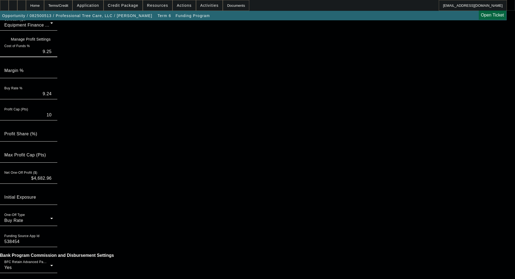
scroll to position [416, 0]
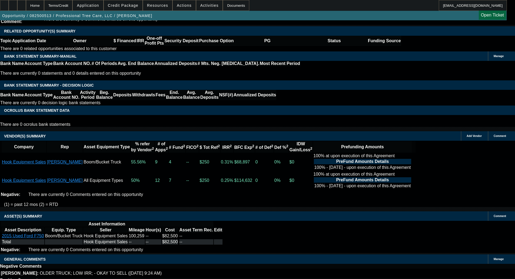
scroll to position [778, 0]
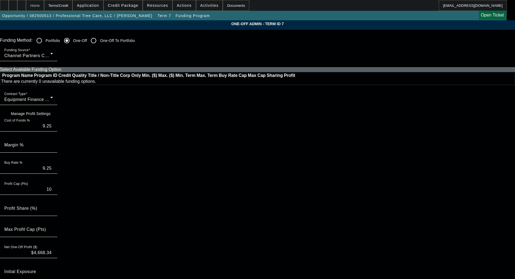
click at [44, 1] on div "Home" at bounding box center [35, 5] width 18 height 11
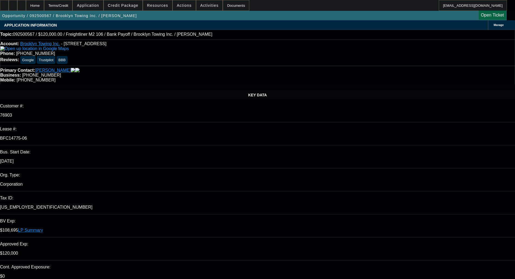
select select "0"
select select "2"
select select "0"
select select "6"
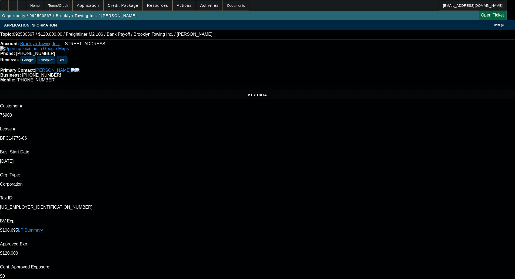
select select "0"
select select "2"
select select "0"
select select "6"
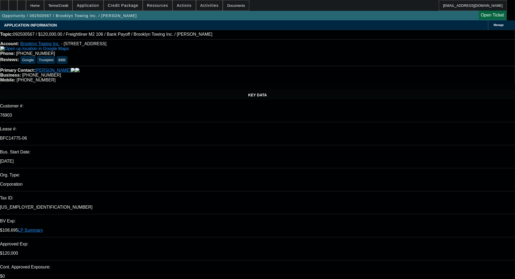
select select "0"
select select "2"
select select "0"
select select "6"
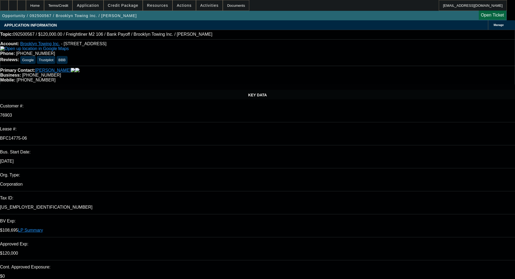
select select "0"
select select "2"
select select "0"
select select "6"
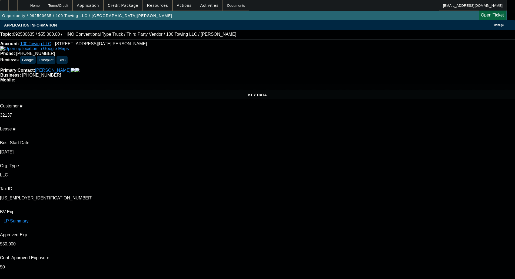
select select "0"
select select "3"
select select "0"
select select "6"
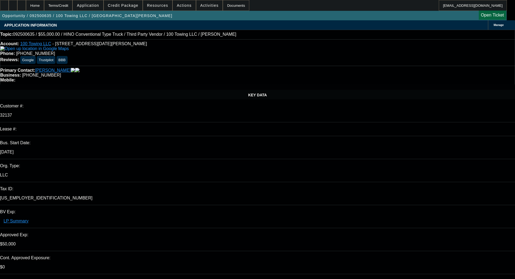
select select "0"
select select "3"
select select "0"
select select "6"
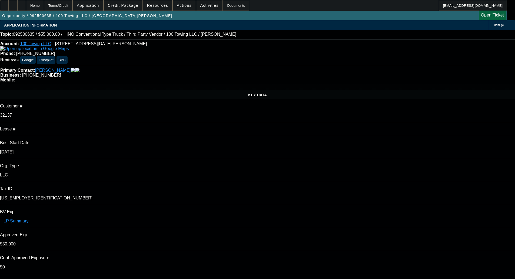
select select "0"
select select "2"
select select "0"
select select "6"
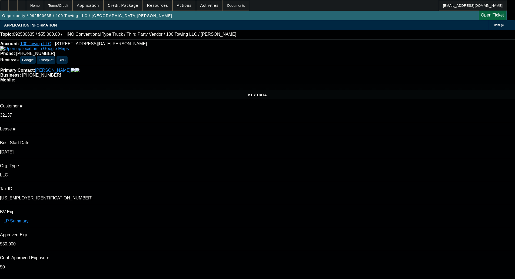
select select "0"
select select "2"
select select "0"
select select "6"
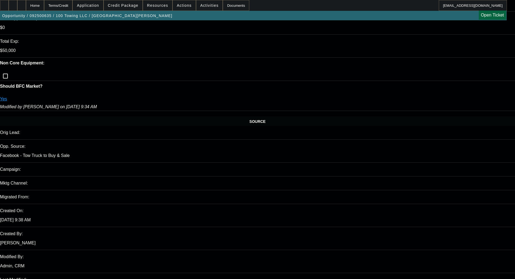
scroll to position [1115, 0]
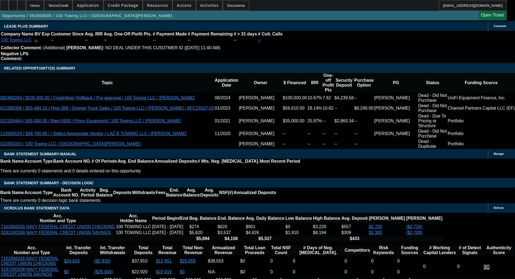
scroll to position [926, 0]
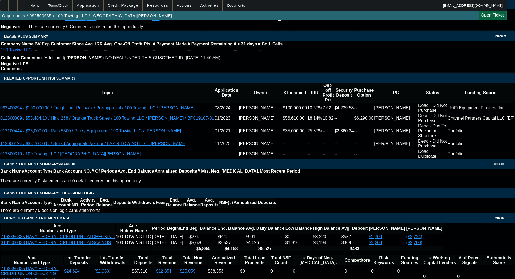
scroll to position [872, 0]
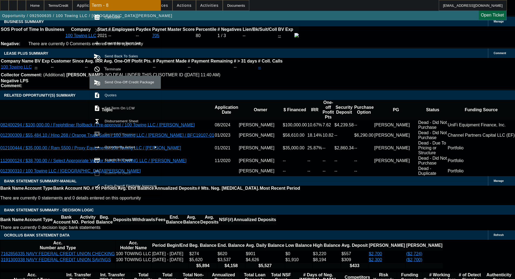
click at [118, 81] on span "Send One-Off Credit Package" at bounding box center [129, 82] width 49 height 4
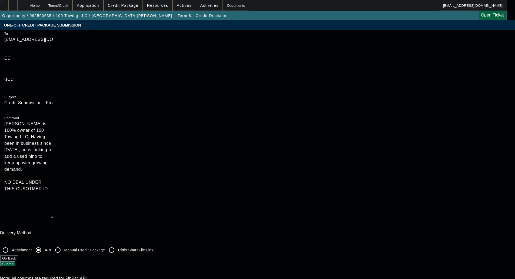
drag, startPoint x: 273, startPoint y: 59, endPoint x: 266, endPoint y: 129, distance: 70.2
click at [53, 129] on textarea "[PERSON_NAME] is 100% owner of 100 Towing LLC. Having been in business since [D…" at bounding box center [28, 169] width 49 height 97
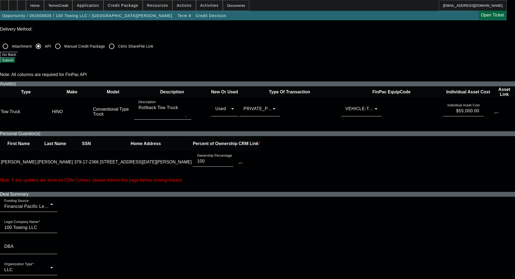
scroll to position [216, 0]
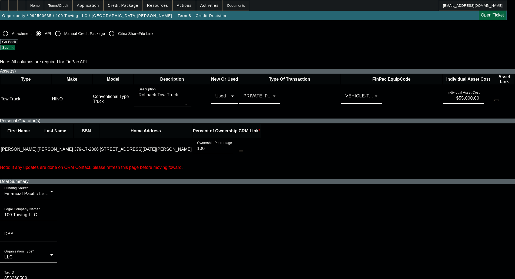
type textarea "[PERSON_NAME] is 100% owner of 100 Towing LLC. Having been in business since [D…"
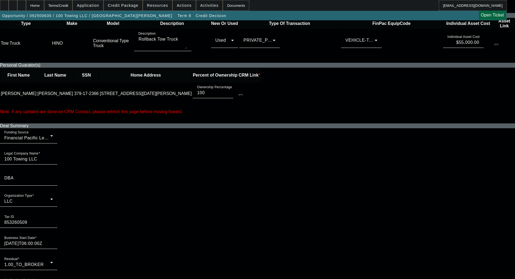
scroll to position [270, 0]
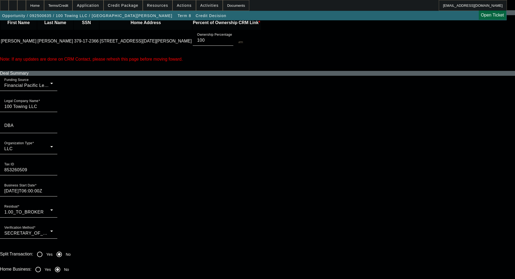
click at [44, 264] on input "Yes" at bounding box center [38, 269] width 11 height 11
radio input "true"
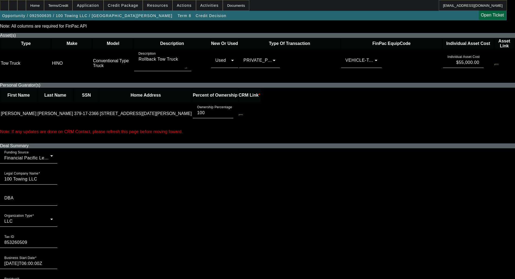
scroll to position [0, 0]
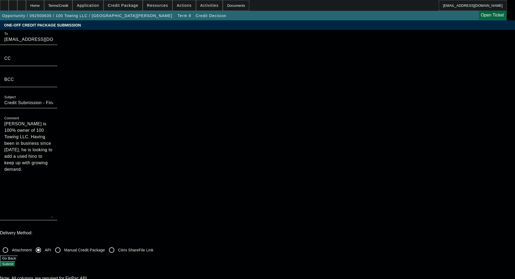
click at [376, 230] on div "Delivery Method: Attachment API Manual Credit Package Citrix ShareFile Link Go …" at bounding box center [257, 248] width 515 height 36
click at [15, 261] on button "Submit" at bounding box center [7, 264] width 15 height 6
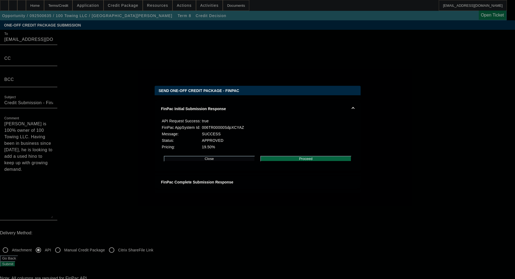
click at [304, 167] on div "Close Proceed" at bounding box center [257, 158] width 193 height 16
click at [303, 161] on button "Proceed" at bounding box center [305, 159] width 91 height 6
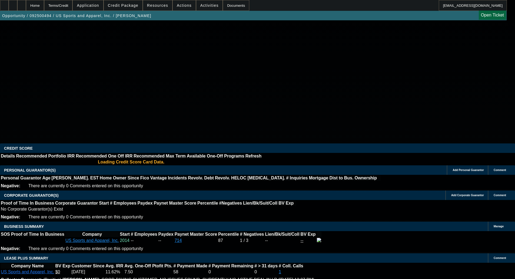
select select "0"
select select "6"
select select "0"
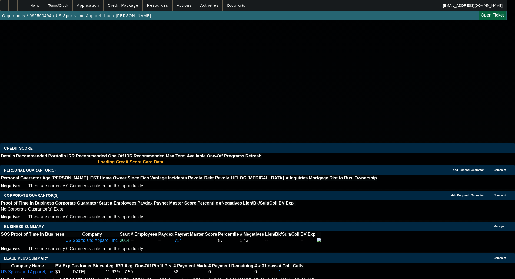
select select "0"
select select "2"
select select "0"
select select "6"
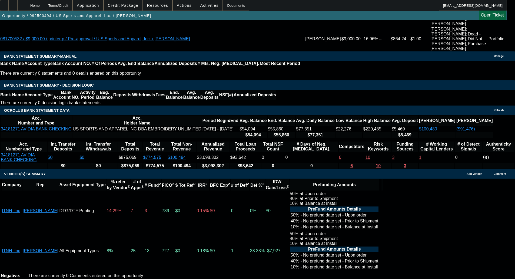
copy span "APPROVED BY OAKMONT - Equipment Price $19,666.00; Max Term 36; Tier A; CORP ONL…"
drag, startPoint x: 127, startPoint y: 252, endPoint x: 129, endPoint y: 256, distance: 4.8
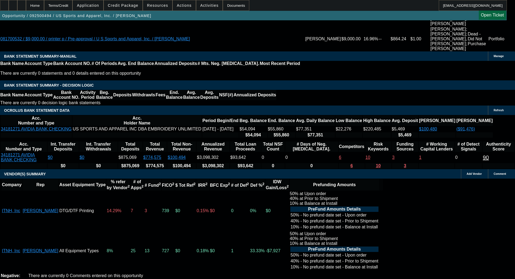
copy span "APPROVED BY OAKMONT - Equipment Price $19,666.00; Max Term 36; Tier A; CORP ONL…"
select select "3"
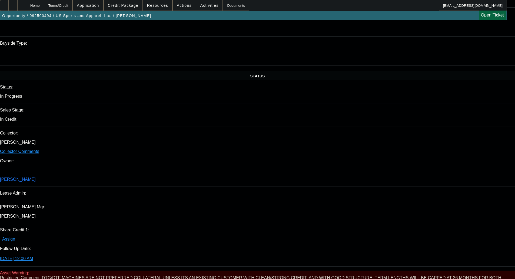
scroll to position [543, 0]
paste textarea "APPROVED BY OAKMONT - Equipment Price $19,666.00; Max Term 36; Tier A; CORP ONL…"
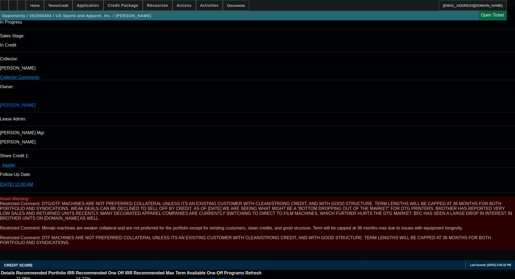
scroll to position [625, 0]
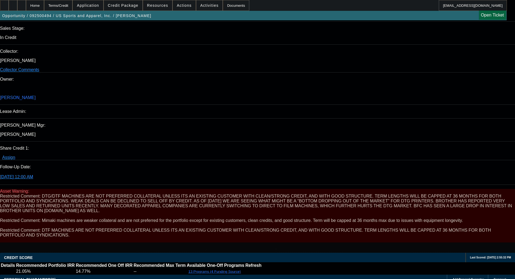
type textarea "APPROVED BY OAKMONT - Equipment Price $19,666.00; Max Term 36; Tier A; CORP ONL…"
click at [372, 244] on span "29" at bounding box center [374, 239] width 10 height 10
type input "9/29/2025"
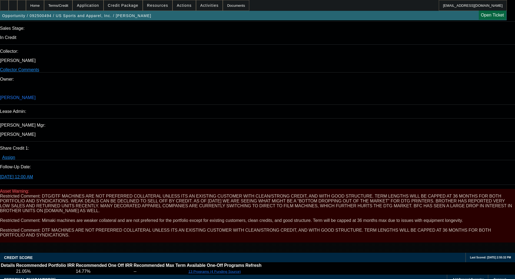
type input "09:30"
type input "03:04"
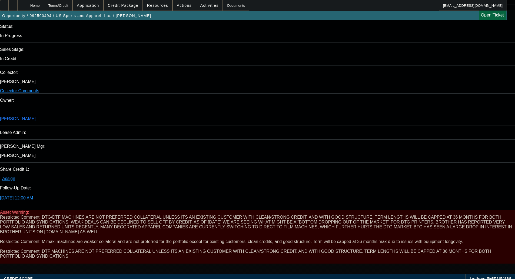
scroll to position [679, 0]
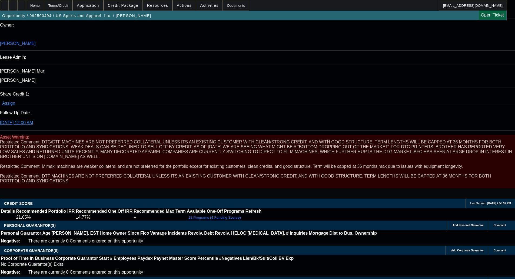
select select "0"
select select "6"
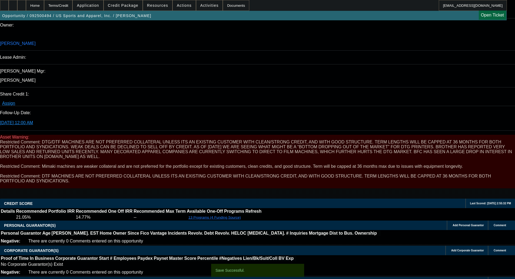
select select "0"
select select "2"
select select "0"
select select "6"
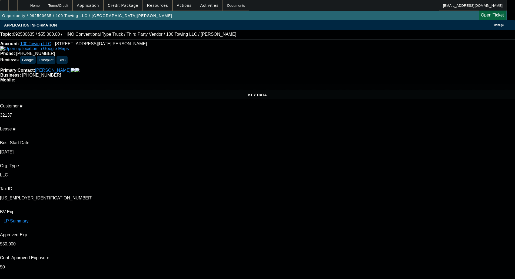
select select "0"
select select "3"
select select "0"
select select "6"
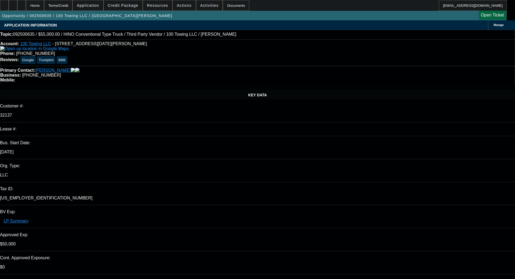
select select "0"
select select "3"
select select "0"
select select "6"
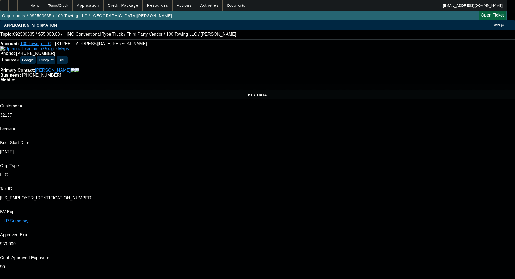
select select "0"
select select "2"
select select "0"
select select "6"
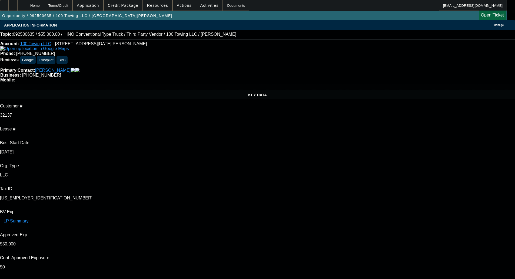
select select "0"
select select "2"
select select "0"
select select "6"
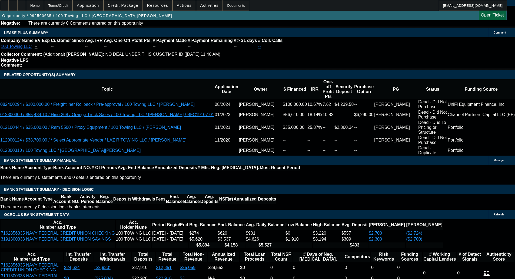
scroll to position [1028, 0]
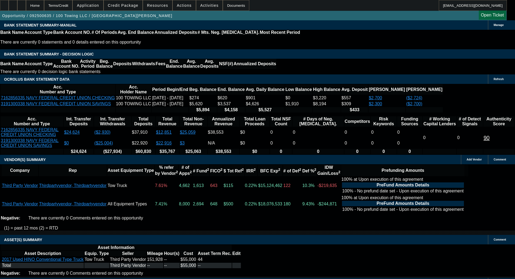
select select "4"
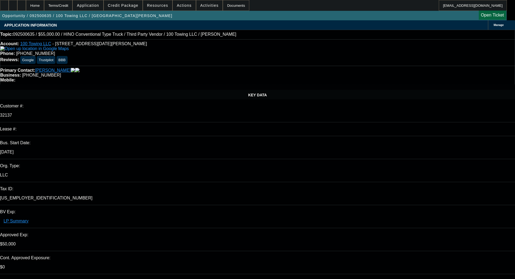
type input "09:44"
type input "09:50"
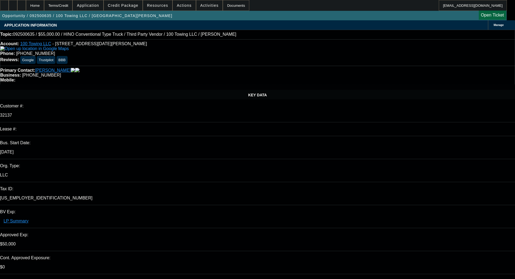
click at [382, 244] on span "30" at bounding box center [385, 243] width 10 height 10
type input "9/30/2025"
type textarea "d"
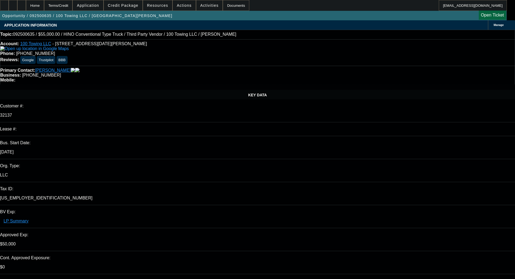
paste textarea "This request falls below our minimum credit requirements for consideration at t…"
type textarea "DECLINED BY FINPAC - "This request falls below our minimum credit requirements …"
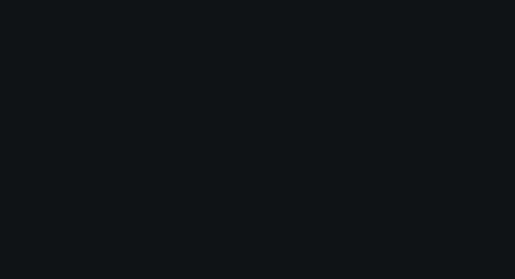
select select "0"
select select "3"
select select "0"
select select "6"
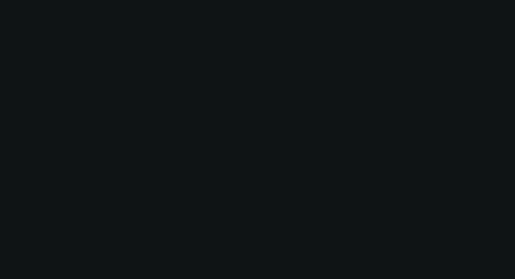
select select "0"
select select "3"
select select "0"
select select "6"
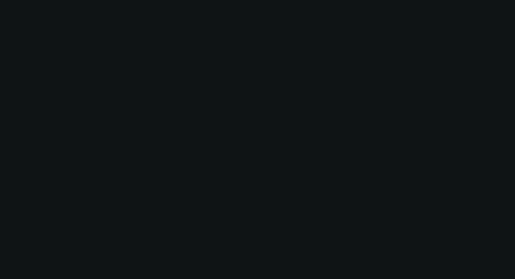
select select "0"
select select "2"
select select "0"
select select "6"
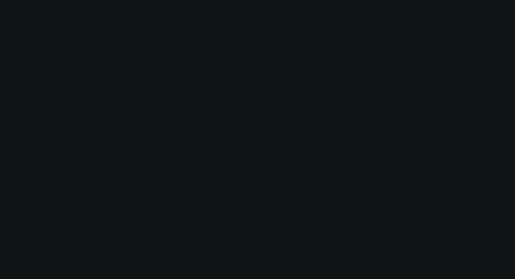
select select "0"
select select "2"
select select "0"
select select "6"
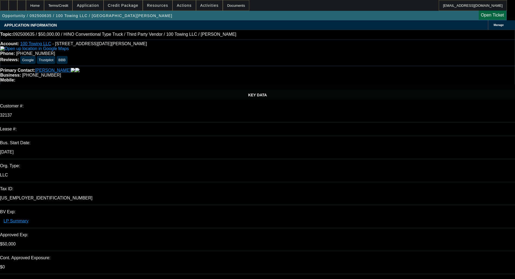
select select "0"
select select "3"
select select "0"
select select "6"
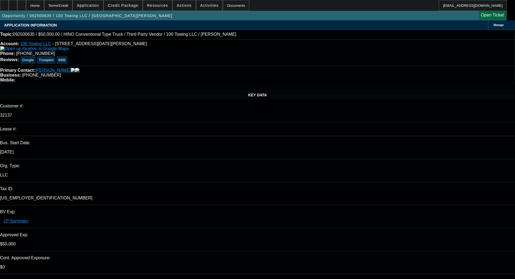
select select "0"
select select "3"
select select "0"
select select "6"
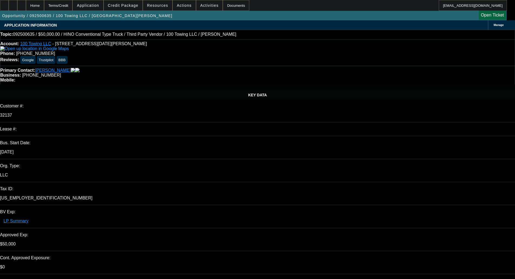
select select "0"
select select "2"
select select "0"
select select "6"
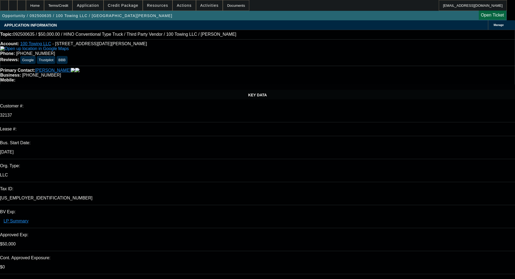
select select "0"
select select "2"
select select "0"
select select "6"
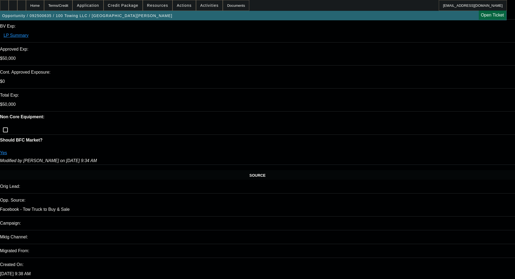
scroll to position [179, 0]
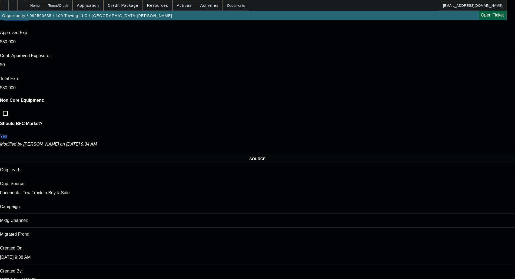
scroll to position [243, 0]
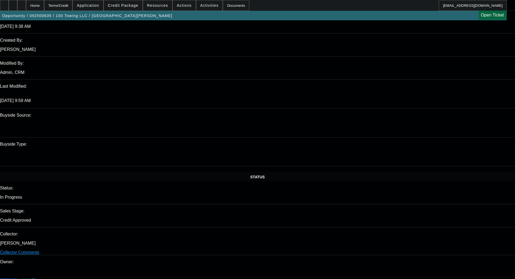
scroll to position [0, 0]
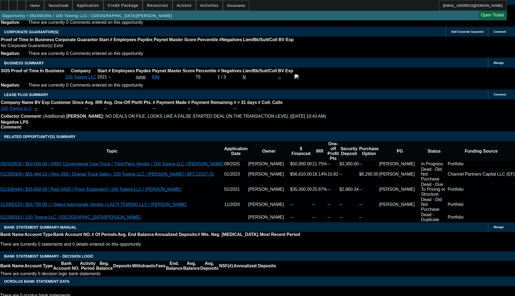
select select "0"
select select "2"
select select "0"
select select "6"
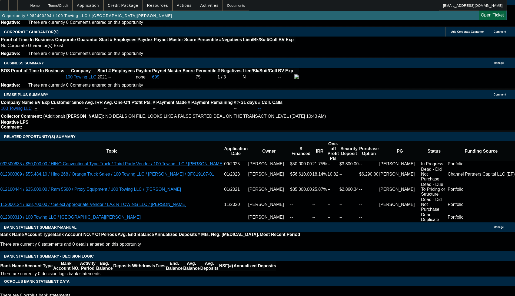
select select "0"
select select "2"
select select "0"
select select "6"
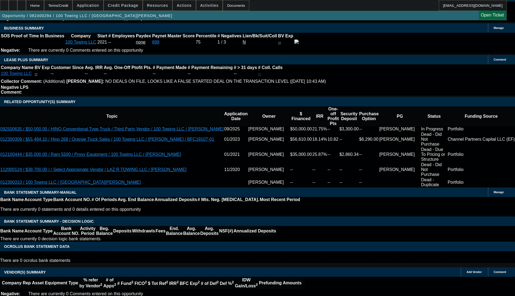
scroll to position [898, 0]
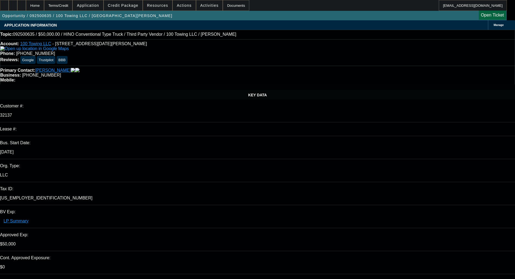
select select "0"
select select "3"
select select "0"
select select "6"
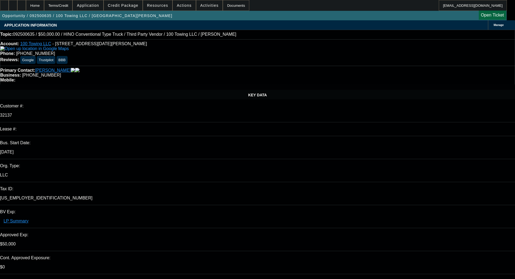
select select "0"
select select "3"
select select "0"
select select "6"
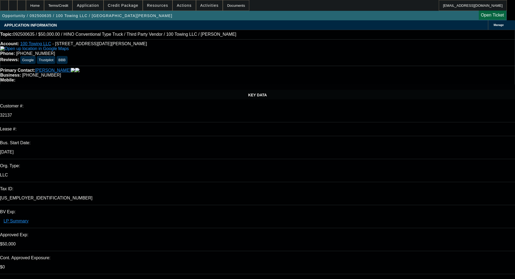
select select "0"
select select "2"
select select "0"
select select "6"
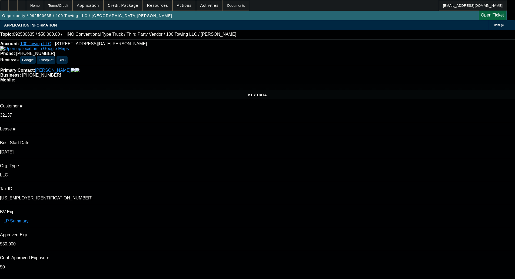
select select "0"
select select "2"
select select "0"
select select "6"
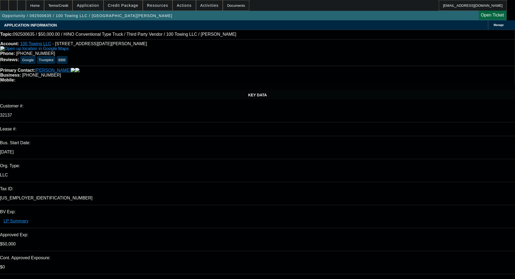
select select "0"
select select "3"
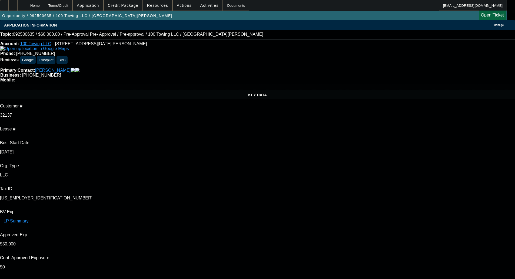
select select "0"
select select "6"
select select "0"
select select "3"
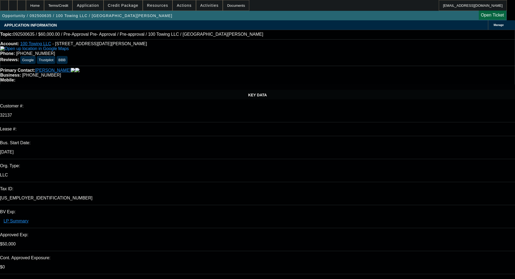
select select "0"
select select "6"
select select "0"
select select "3"
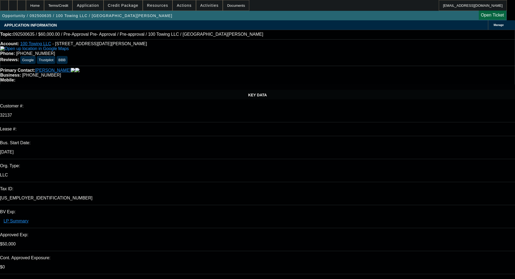
select select "0"
select select "6"
select select "0"
select select "2"
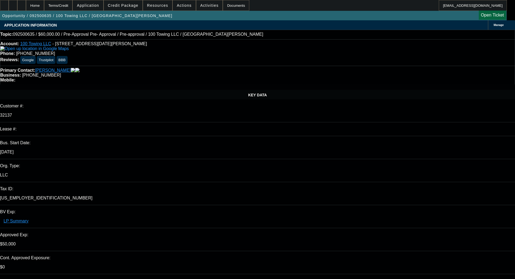
select select "0"
select select "6"
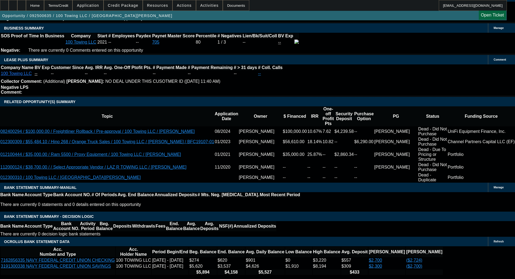
scroll to position [881, 0]
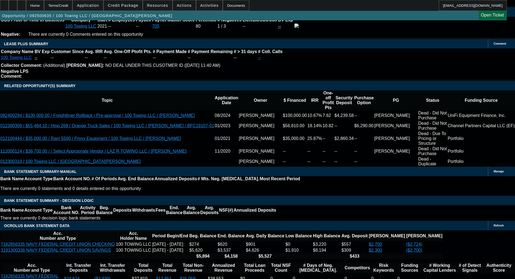
click at [129, 8] on span at bounding box center [123, 5] width 39 height 13
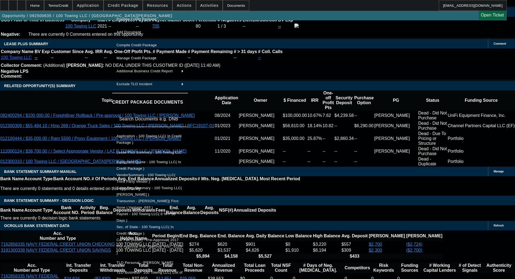
click at [138, 137] on span "Application - 100 Towing LLC( In Credit Package )" at bounding box center [149, 139] width 65 height 11
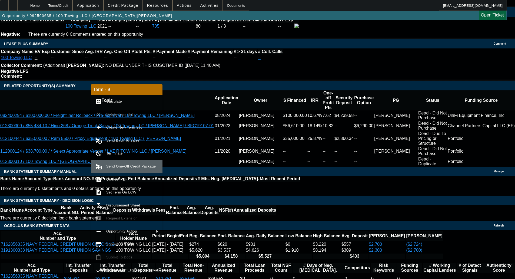
click at [129, 172] on button "send_and_archive Send One-Off Credit Package" at bounding box center [126, 166] width 71 height 13
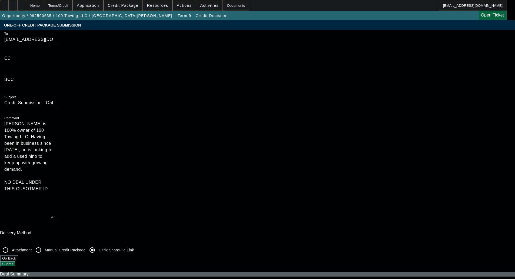
drag, startPoint x: 282, startPoint y: 61, endPoint x: 280, endPoint y: 114, distance: 53.4
click at [53, 121] on textarea "[PERSON_NAME] is 100% owner of 100 Towing LLC. Having been in business since [D…" at bounding box center [28, 169] width 49 height 97
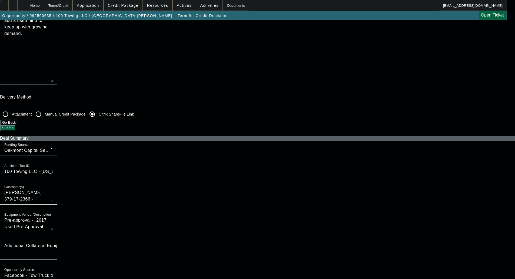
scroll to position [108, 0]
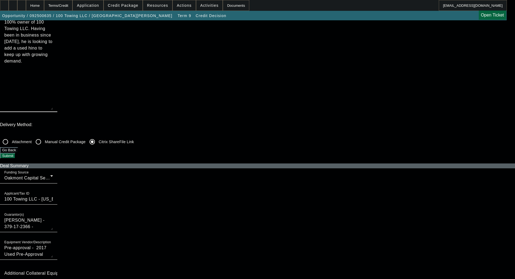
type textarea "[PERSON_NAME] is 100% owner of 100 Towing LLC. Having been in business since [D…"
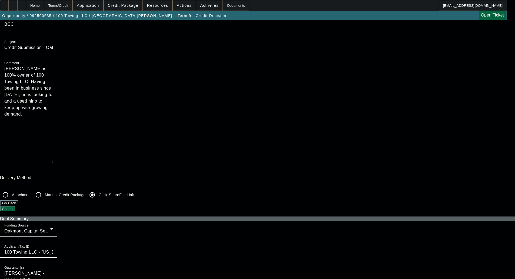
scroll to position [0, 0]
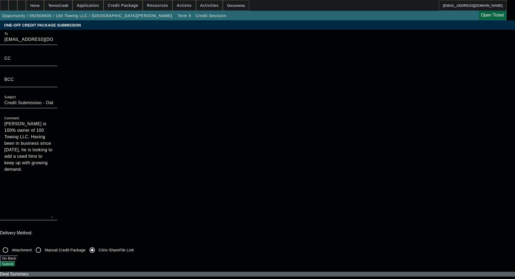
click at [15, 261] on button "Submit" at bounding box center [7, 264] width 15 height 6
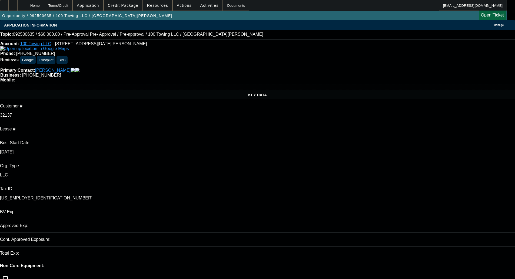
select select "0"
select select "3"
select select "0"
select select "6"
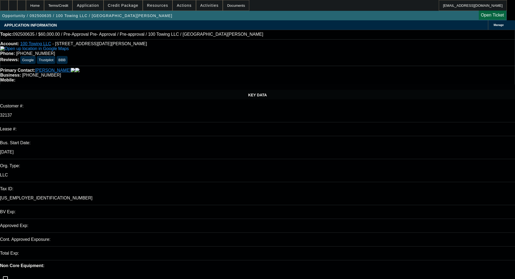
select select "0"
select select "3"
select select "0"
select select "6"
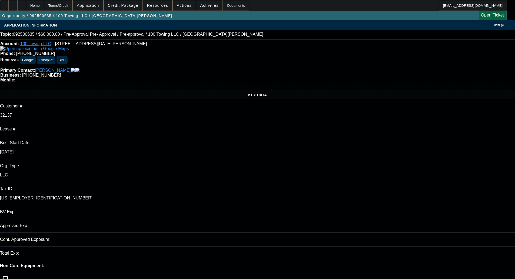
select select "0"
select select "3"
select select "0"
select select "6"
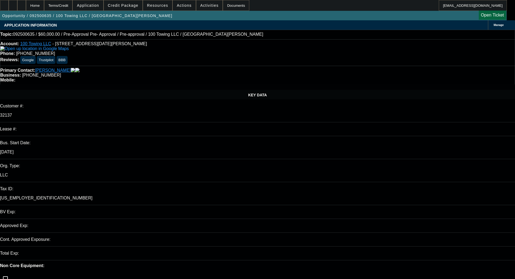
select select "0"
select select "2"
select select "0"
select select "6"
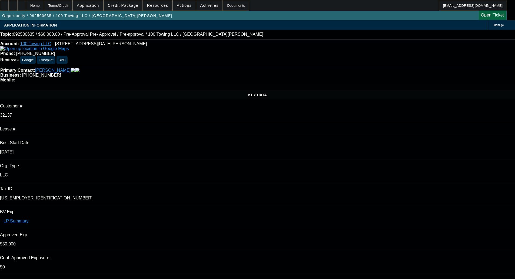
select select "0"
select select "3"
select select "0"
select select "6"
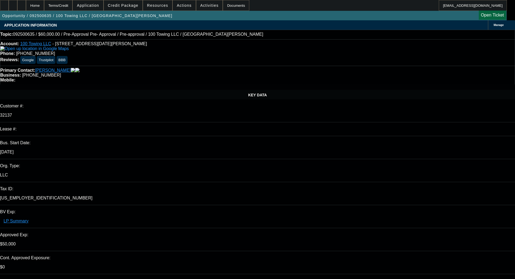
select select "0"
select select "3"
select select "0"
select select "6"
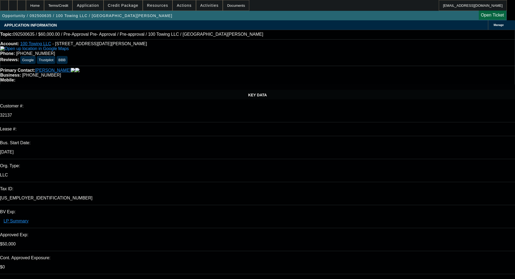
select select "0"
select select "3"
select select "0"
select select "6"
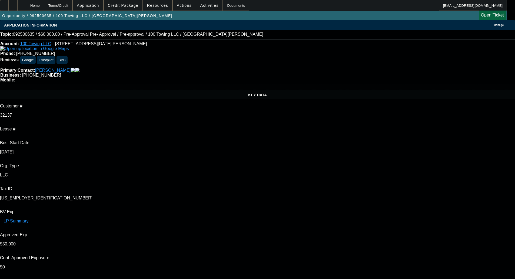
select select "0"
select select "2"
select select "0"
select select "6"
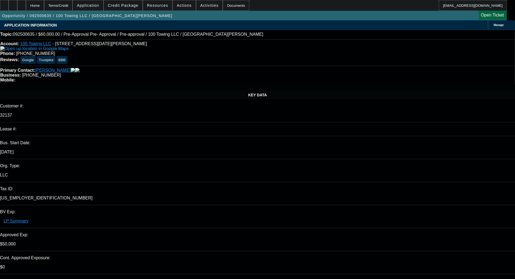
drag, startPoint x: 246, startPoint y: 18, endPoint x: 237, endPoint y: 16, distance: 9.4
click at [237, 16] on div "Opportunity / 092500635 / 100 Towing LLC / [GEOGRAPHIC_DATA][PERSON_NAME] Open …" at bounding box center [253, 15] width 507 height 9
